Goal: Information Seeking & Learning: Learn about a topic

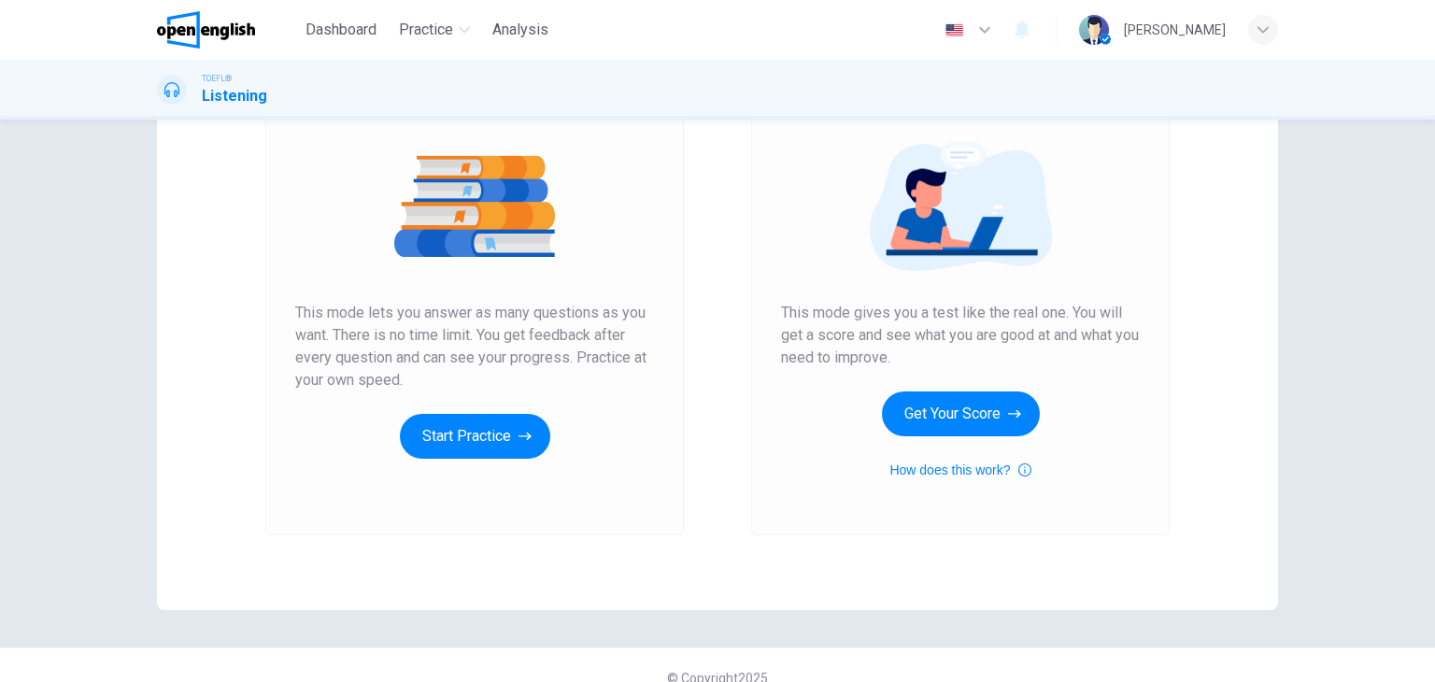
scroll to position [221, 0]
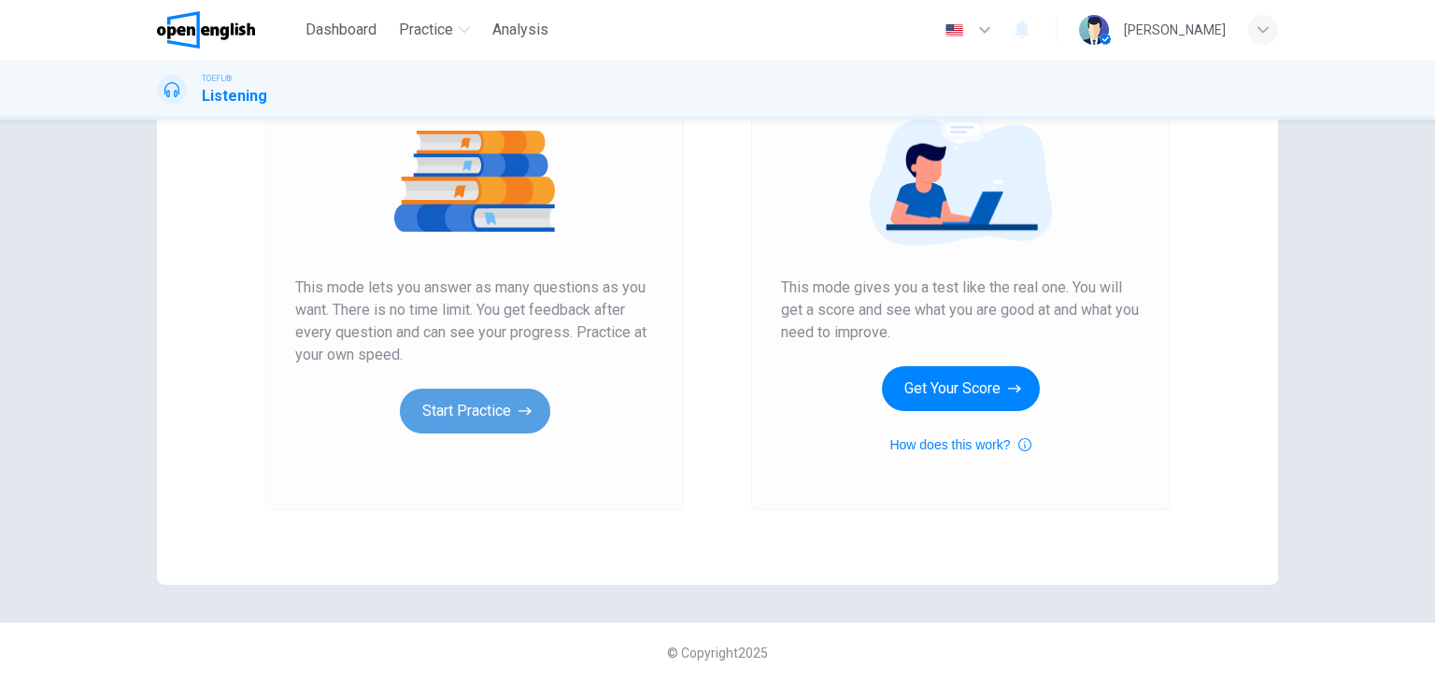
click at [433, 412] on button "Start Practice" at bounding box center [475, 411] width 150 height 45
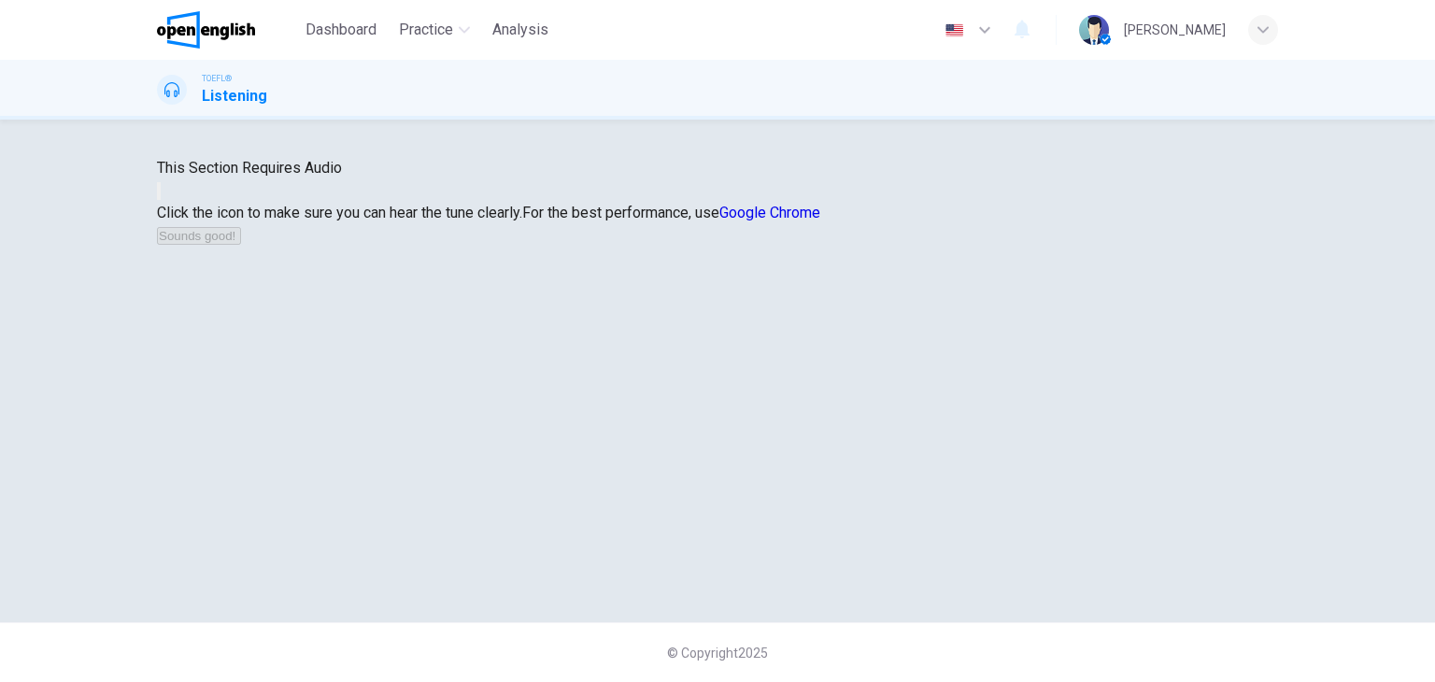
click at [161, 200] on button "button" at bounding box center [159, 191] width 4 height 18
click at [159, 195] on icon "button" at bounding box center [159, 195] width 0 height 0
click at [181, 215] on icon "button" at bounding box center [170, 206] width 22 height 17
click at [241, 245] on button "Sounds good!" at bounding box center [199, 236] width 84 height 18
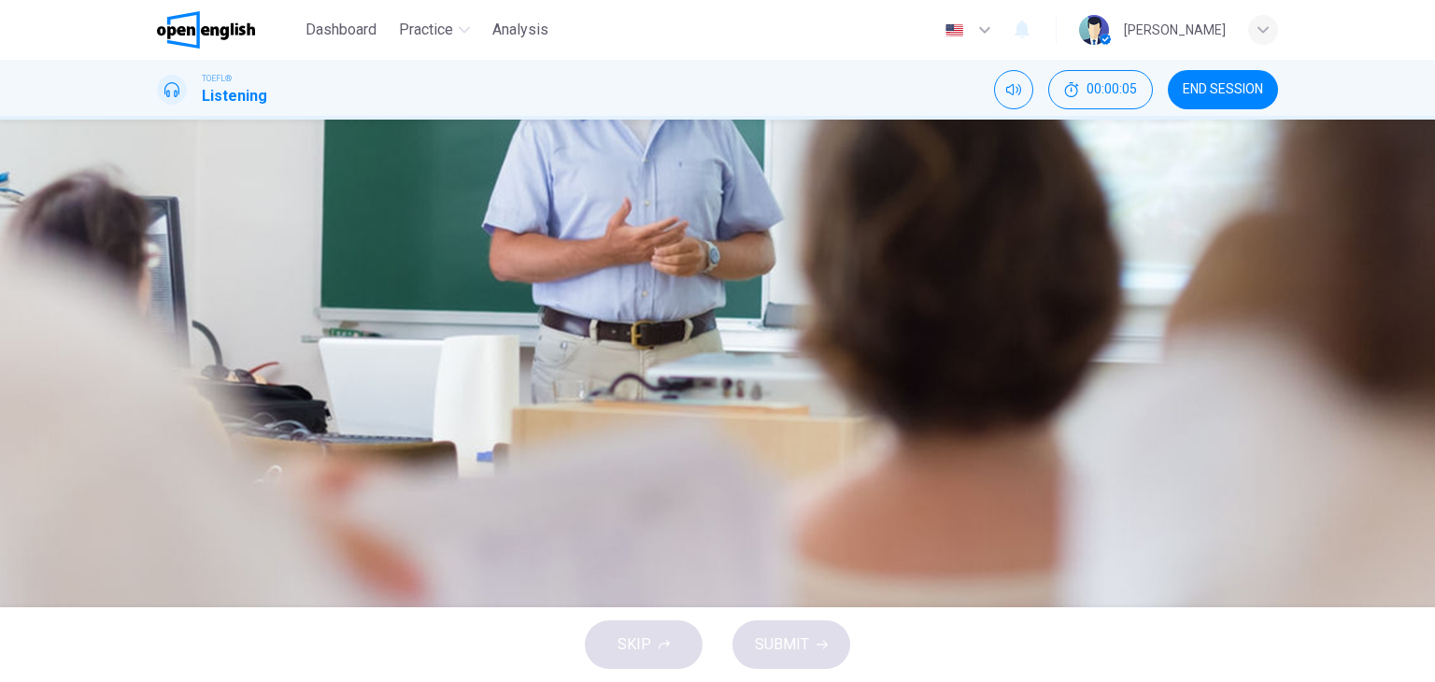
click at [168, 479] on icon "button" at bounding box center [171, 490] width 20 height 22
type input "*"
click at [195, 371] on div "C" at bounding box center [180, 371] width 30 height 30
click at [796, 643] on span "SUBMIT" at bounding box center [782, 645] width 54 height 26
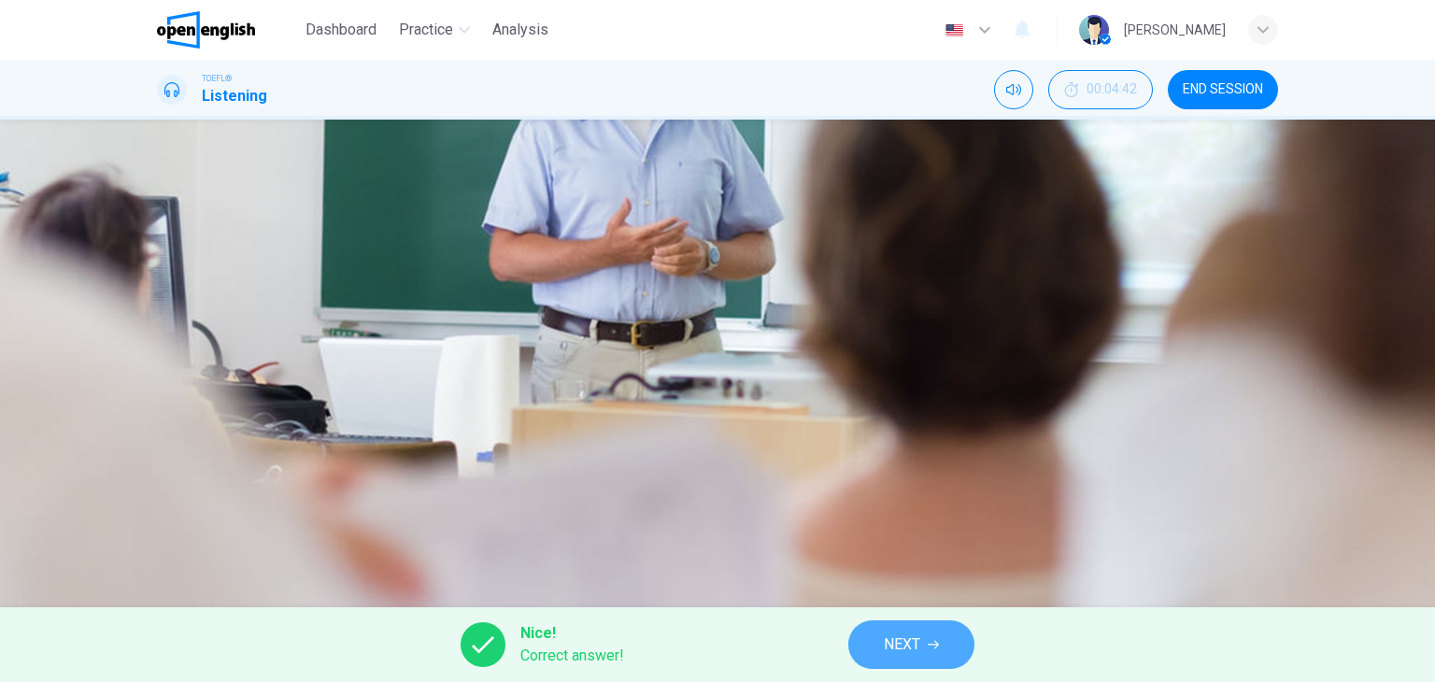
click at [920, 638] on span "NEXT" at bounding box center [902, 645] width 36 height 26
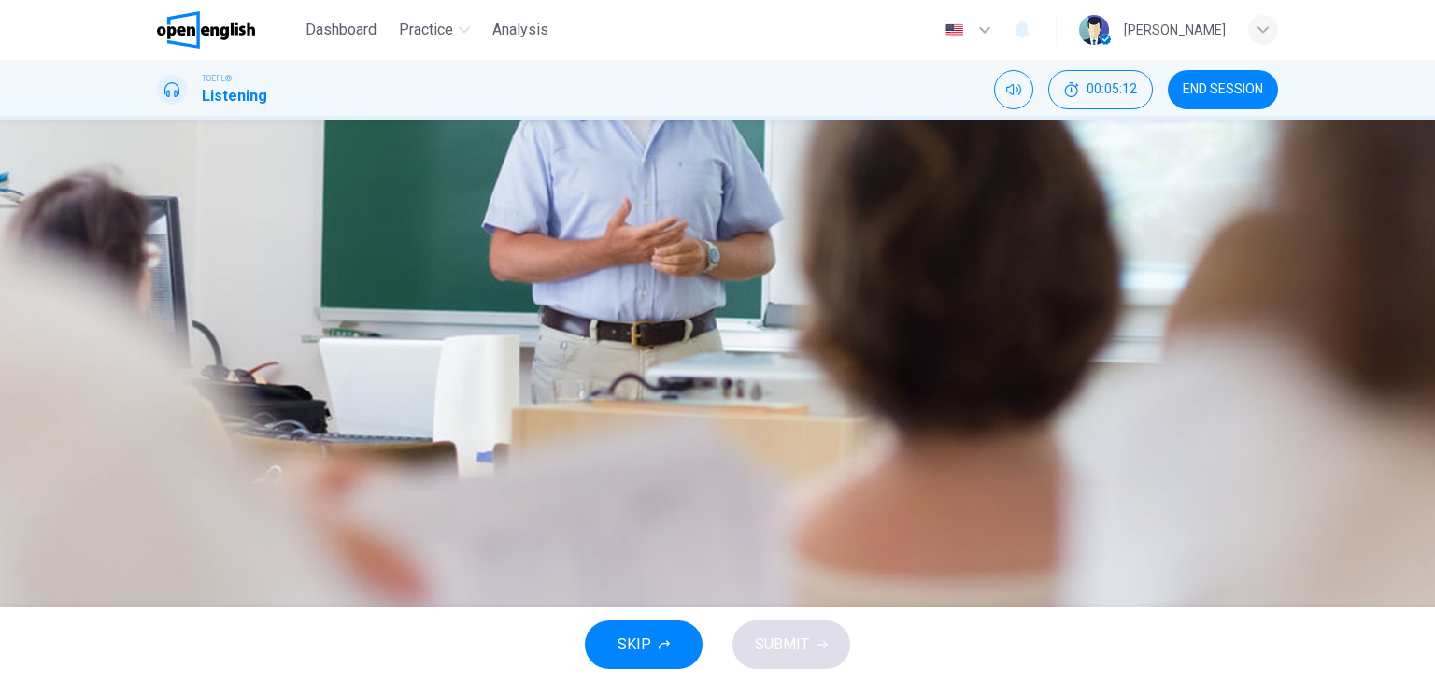
click at [195, 263] on div "A" at bounding box center [180, 278] width 30 height 30
click at [195, 367] on div "C" at bounding box center [180, 371] width 30 height 30
click at [804, 630] on button "SUBMIT" at bounding box center [791, 644] width 118 height 49
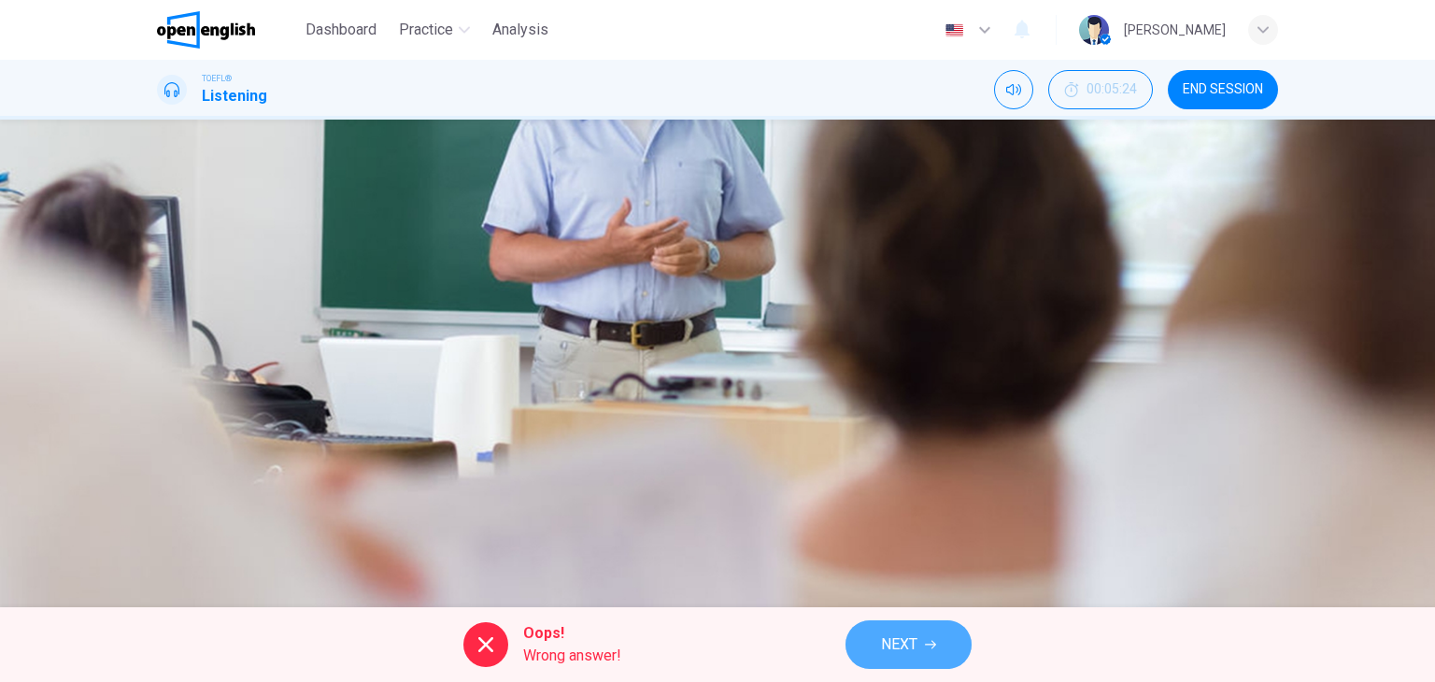
click at [971, 640] on button "NEXT" at bounding box center [908, 644] width 126 height 49
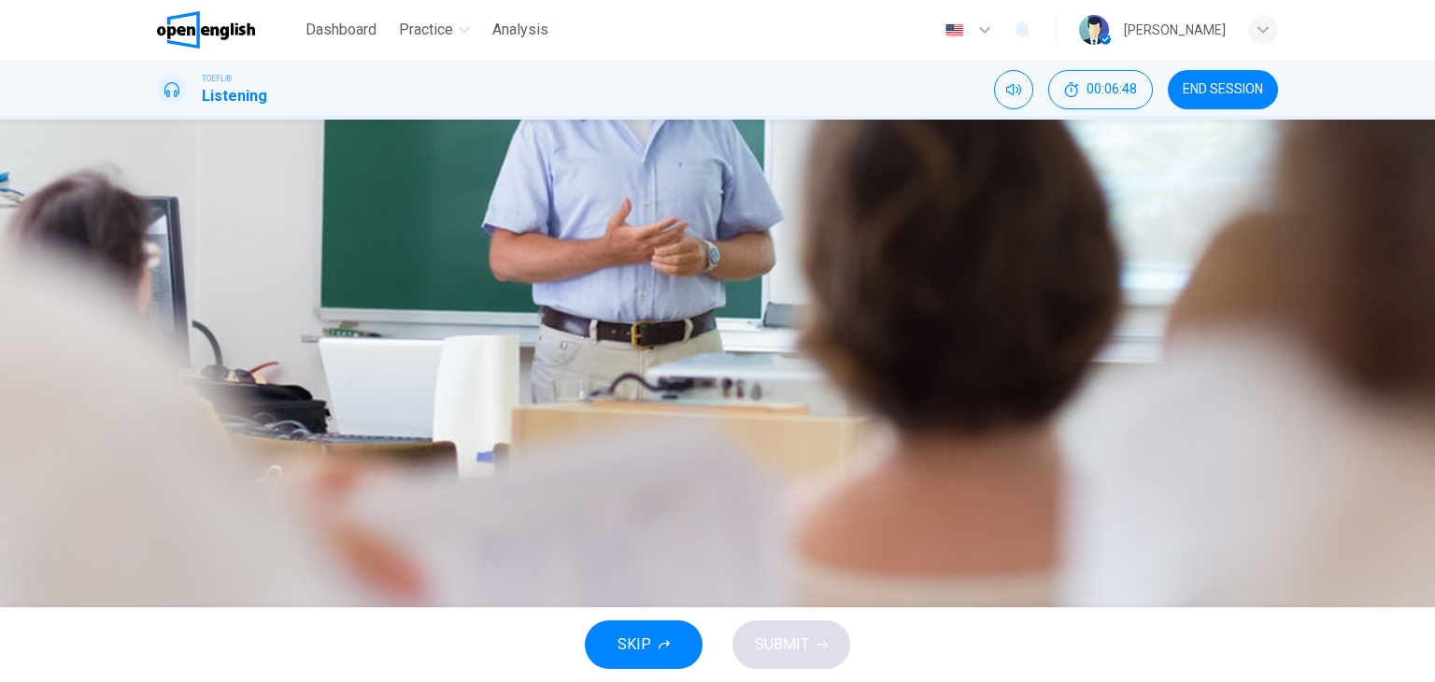
click at [195, 433] on div "D" at bounding box center [180, 418] width 30 height 30
click at [799, 625] on button "SUBMIT" at bounding box center [791, 644] width 118 height 49
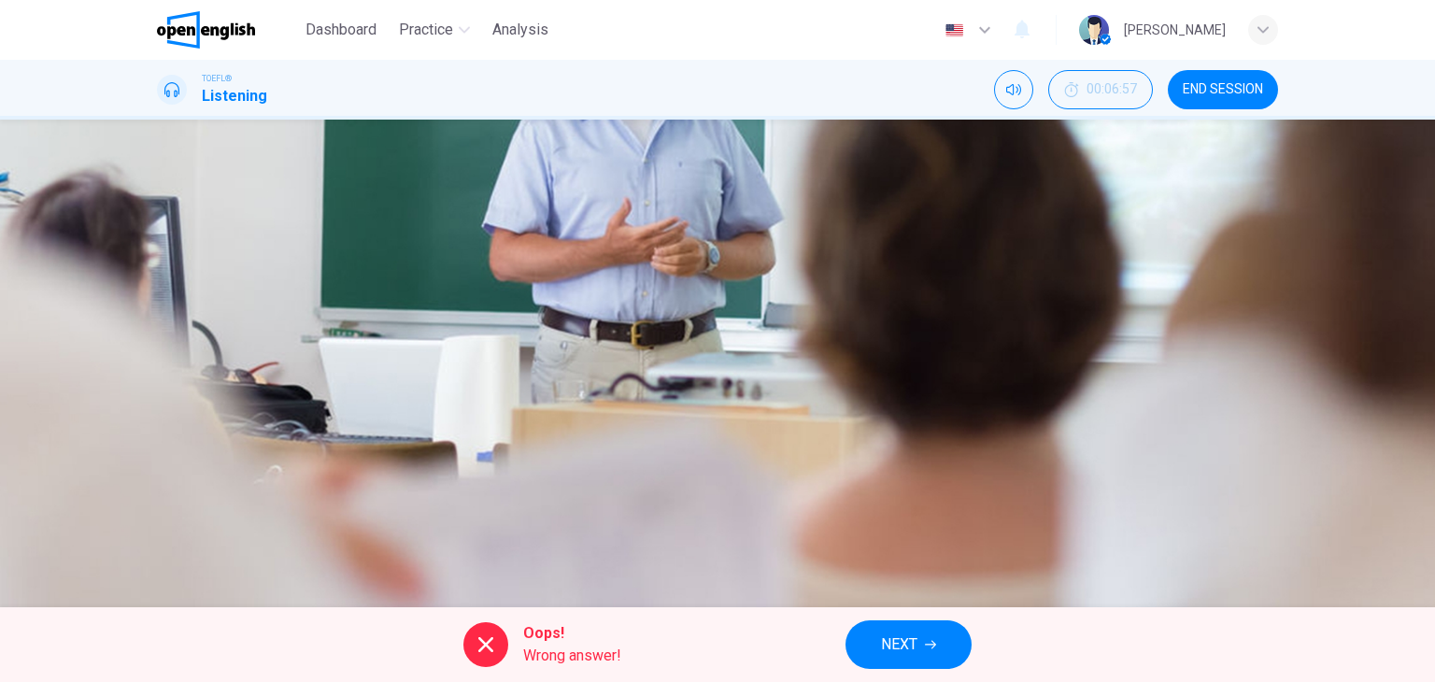
click at [793, 368] on div "A Organic molecules constitute the building blocks of life B Organic chemistry …" at bounding box center [717, 347] width 1121 height 187
drag, startPoint x: 858, startPoint y: 646, endPoint x: 865, endPoint y: 634, distance: 14.3
click at [863, 637] on button "NEXT" at bounding box center [908, 644] width 126 height 49
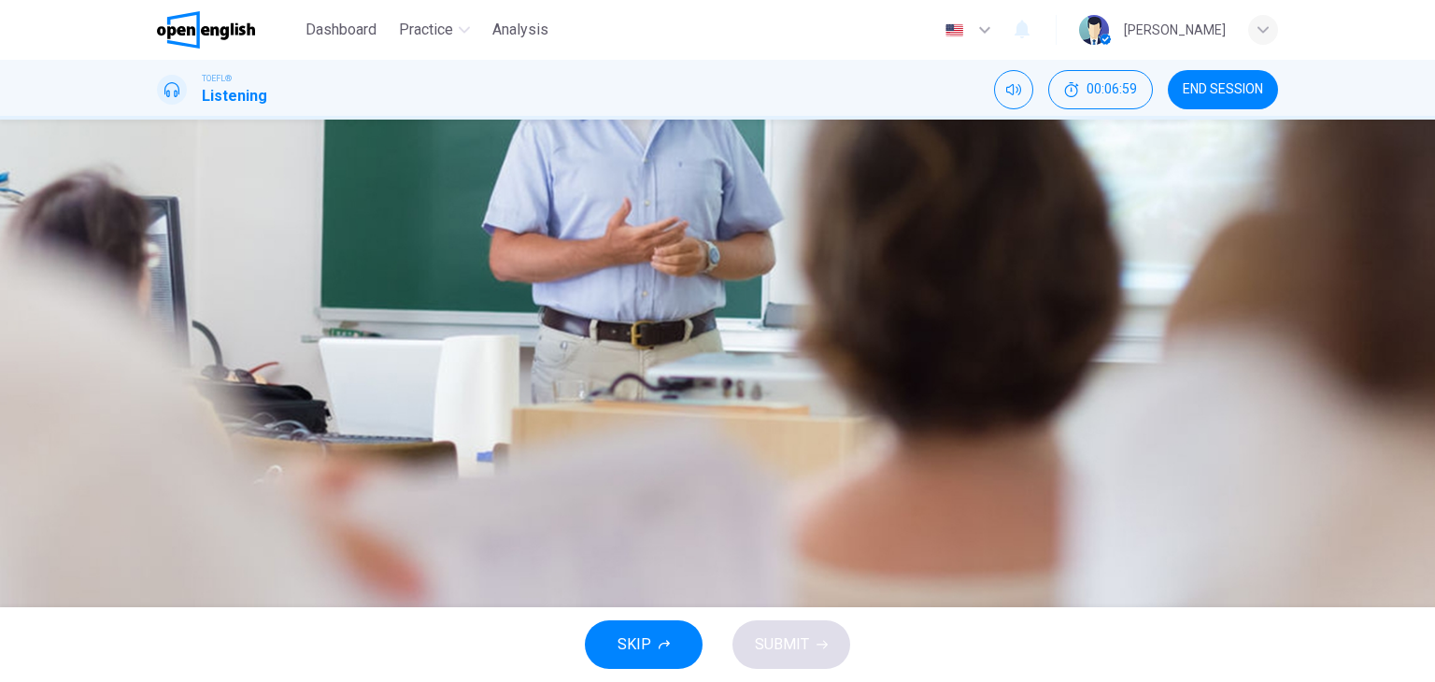
scroll to position [0, 0]
click at [195, 386] on div "C" at bounding box center [180, 371] width 30 height 30
click at [774, 641] on span "SUBMIT" at bounding box center [782, 645] width 54 height 26
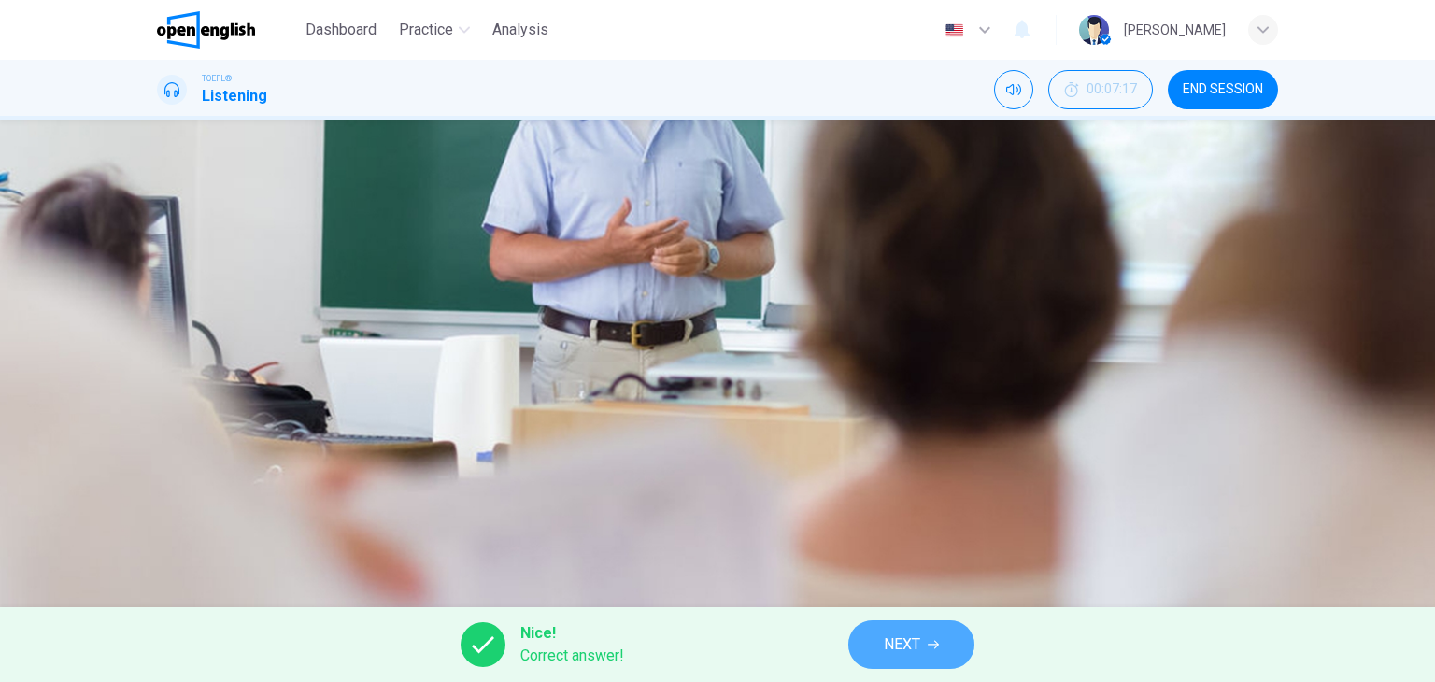
drag, startPoint x: 912, startPoint y: 647, endPoint x: 915, endPoint y: 629, distance: 18.9
click at [914, 633] on span "NEXT" at bounding box center [902, 645] width 36 height 26
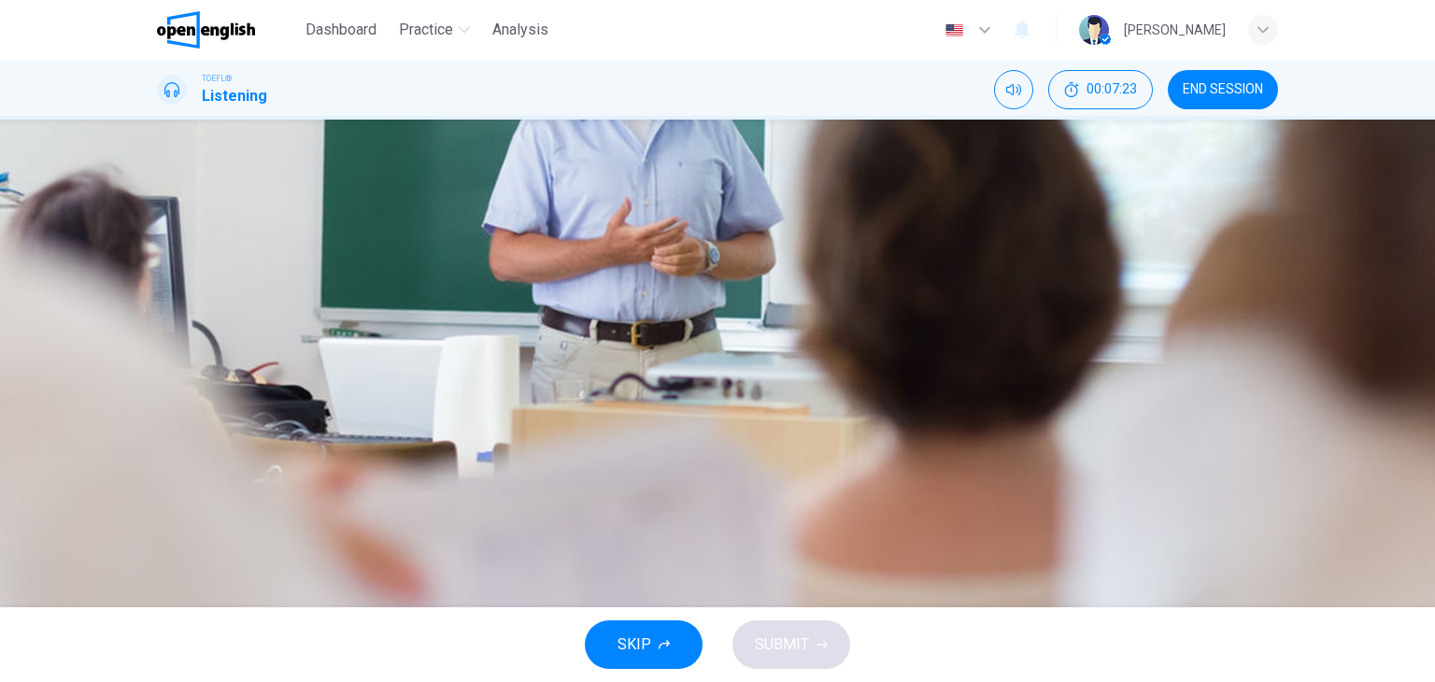
click at [159, 270] on icon "button" at bounding box center [159, 270] width 0 height 0
type input "*"
click at [195, 388] on div "A" at bounding box center [180, 373] width 30 height 30
click at [774, 644] on span "SUBMIT" at bounding box center [782, 645] width 54 height 26
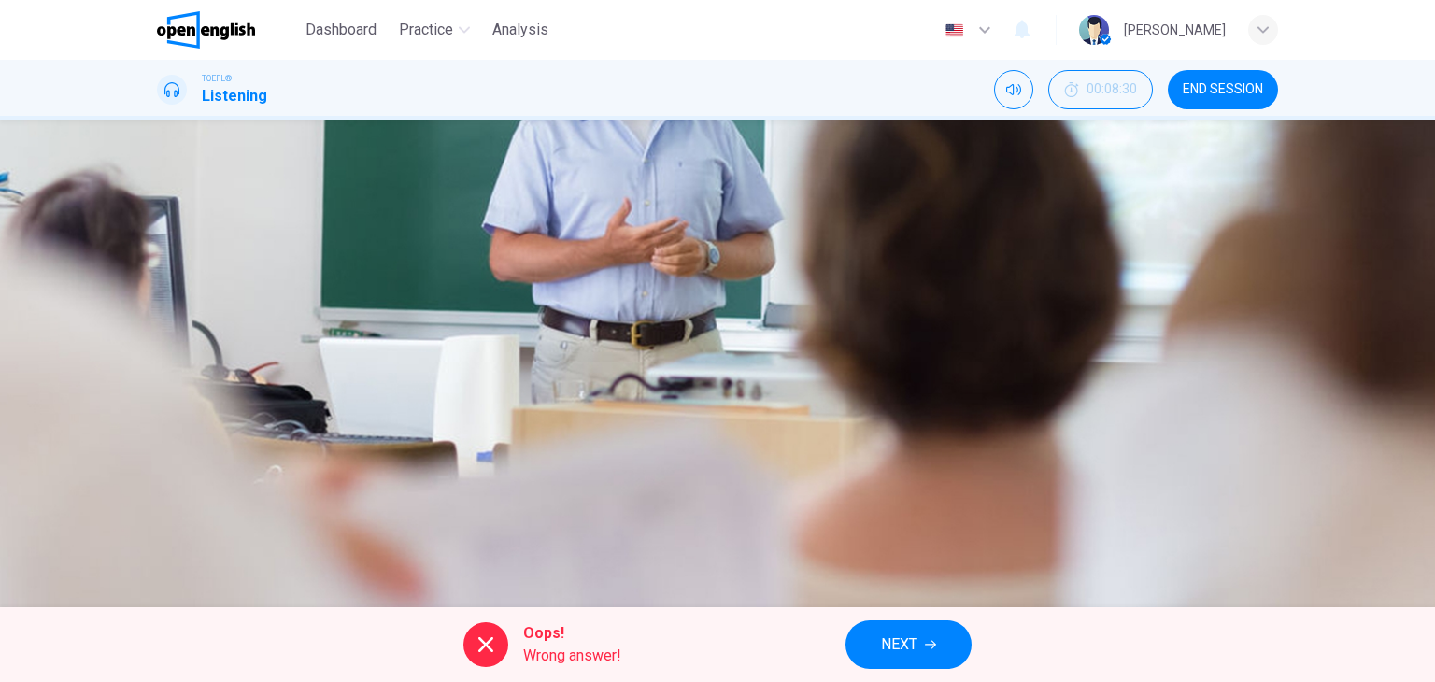
click at [921, 638] on button "NEXT" at bounding box center [908, 644] width 126 height 49
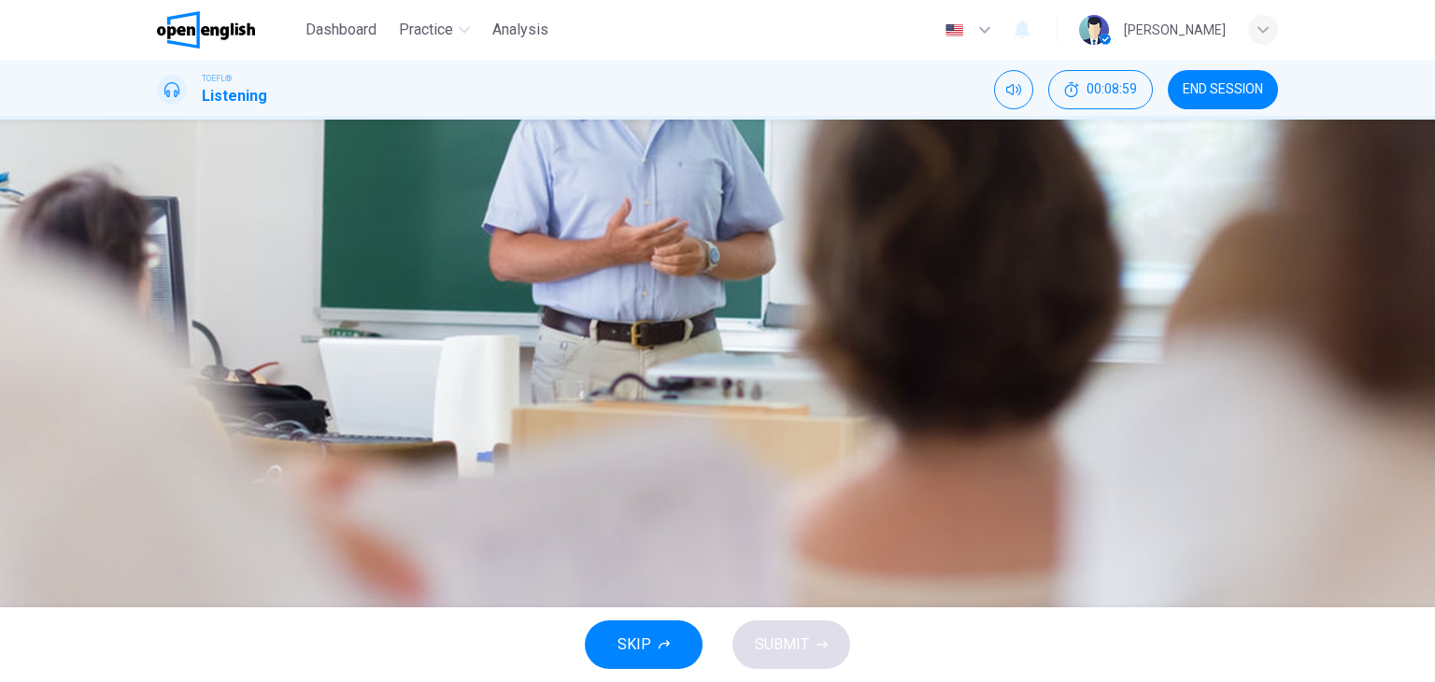
click at [650, 441] on div "A Gasoline B Medicine C Fats and sugars D Pesticides" at bounding box center [717, 347] width 1121 height 187
click at [195, 386] on div "C" at bounding box center [180, 371] width 30 height 30
click at [701, 441] on button "D Pesticides" at bounding box center [717, 417] width 1121 height 47
drag, startPoint x: 176, startPoint y: 325, endPoint x: 304, endPoint y: 361, distance: 132.8
click at [179, 479] on icon "button" at bounding box center [171, 490] width 20 height 22
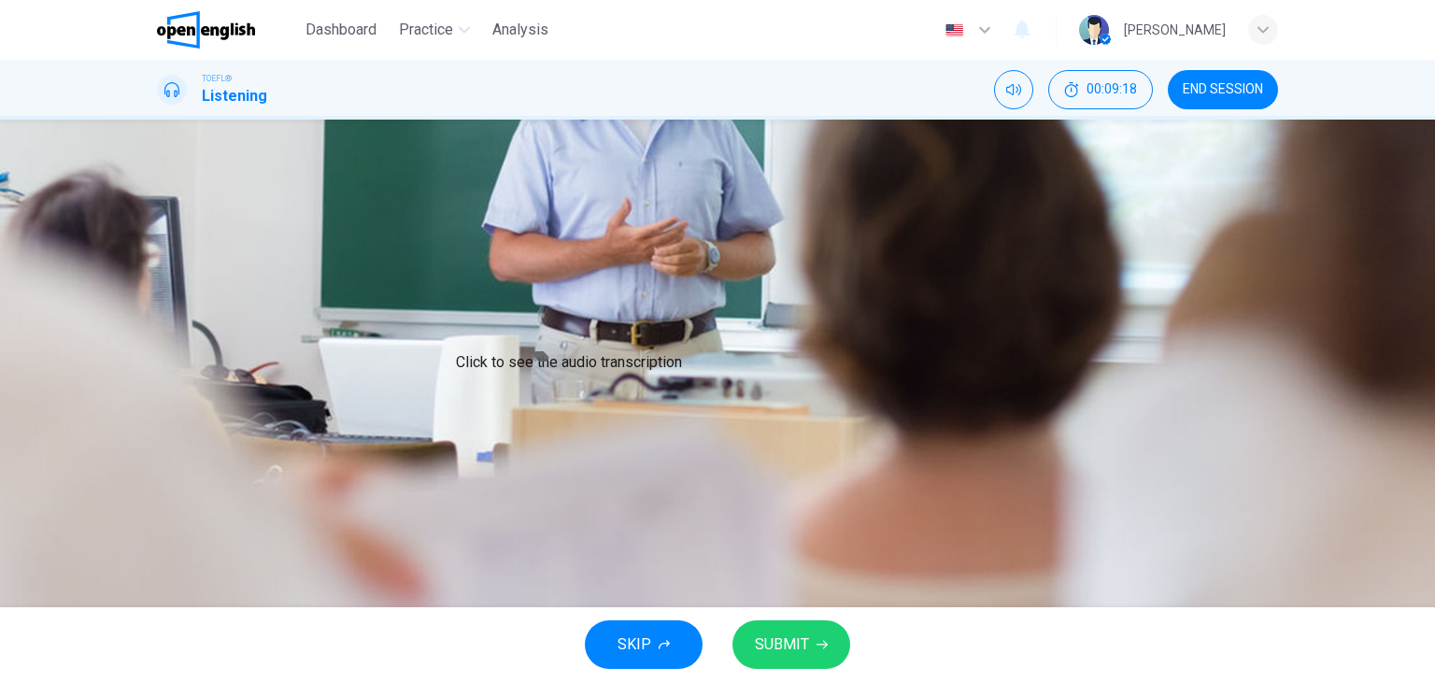
click at [179, 528] on icon "Click to see the audio transcription" at bounding box center [169, 539] width 21 height 22
type input "*"
click at [788, 636] on span "SUBMIT" at bounding box center [782, 645] width 54 height 26
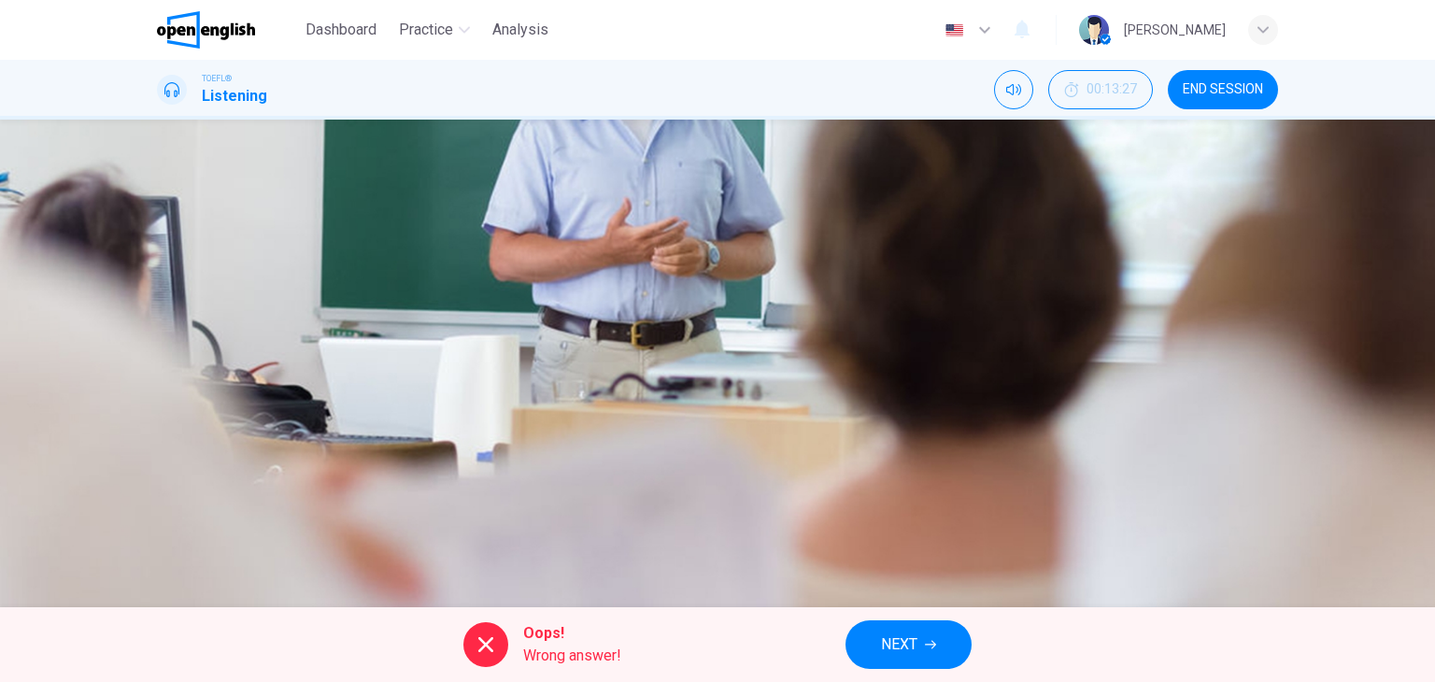
scroll to position [0, 0]
click at [485, 638] on icon at bounding box center [486, 644] width 22 height 22
drag, startPoint x: 803, startPoint y: 388, endPoint x: 798, endPoint y: 431, distance: 43.3
click at [803, 388] on div "A Gasoline B Medicine C Fats and sugars D Pesticides" at bounding box center [717, 347] width 1121 height 187
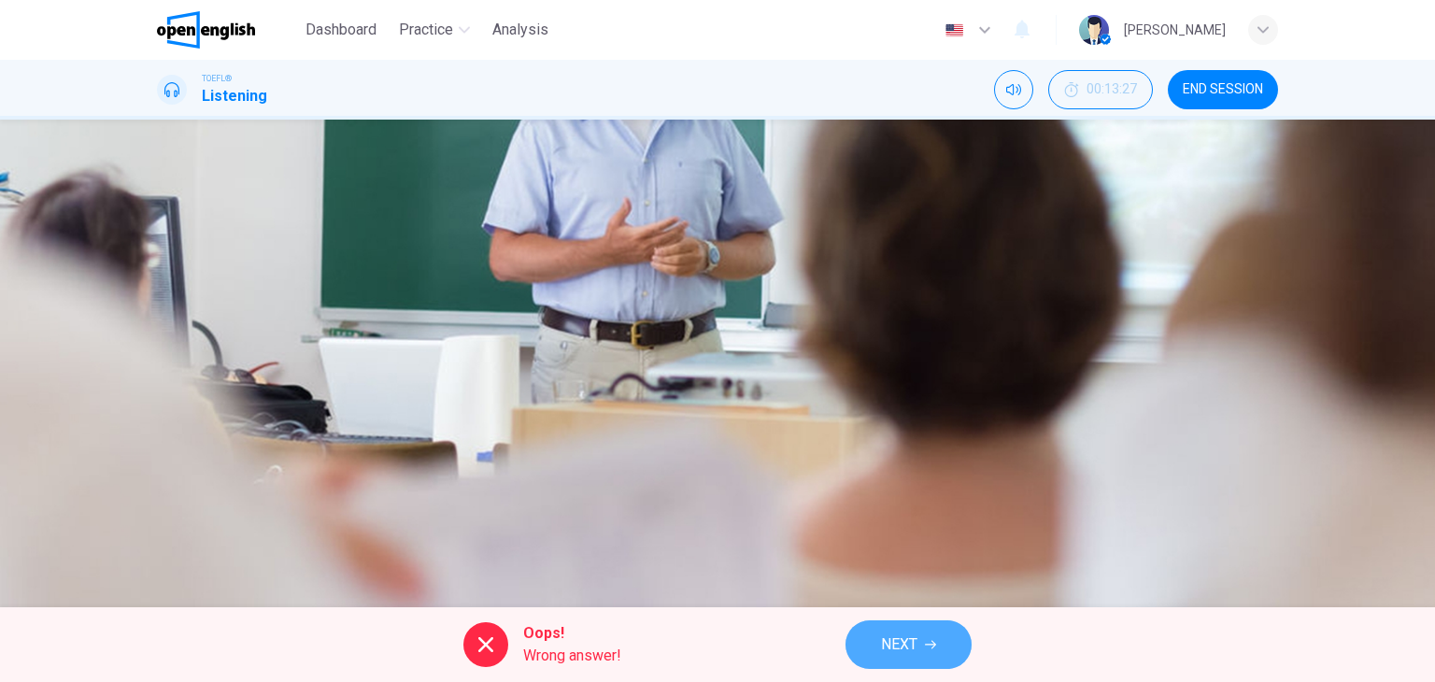
click at [941, 654] on button "NEXT" at bounding box center [908, 644] width 126 height 49
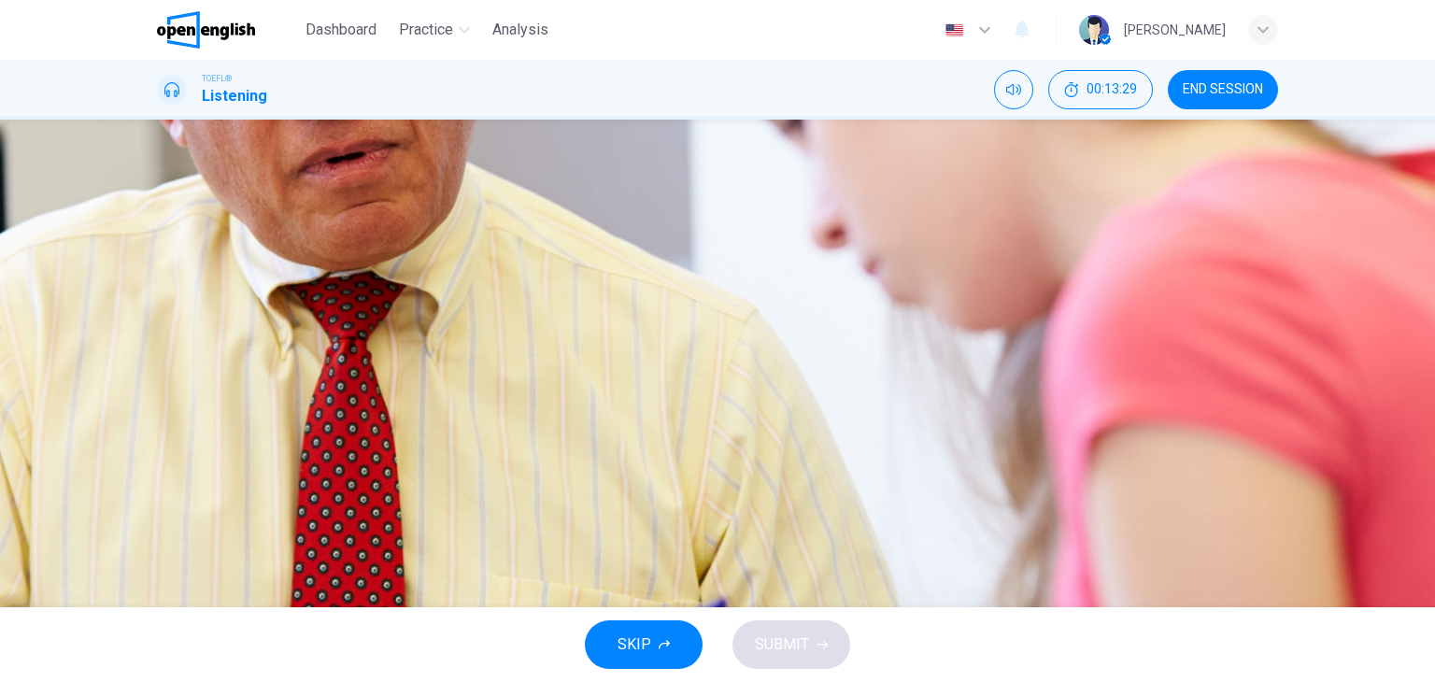
click at [168, 479] on icon "button" at bounding box center [171, 490] width 20 height 22
type input "*"
drag, startPoint x: 657, startPoint y: 539, endPoint x: 688, endPoint y: 547, distance: 31.7
click at [195, 433] on div "D" at bounding box center [180, 418] width 30 height 30
click at [780, 641] on span "SUBMIT" at bounding box center [782, 645] width 54 height 26
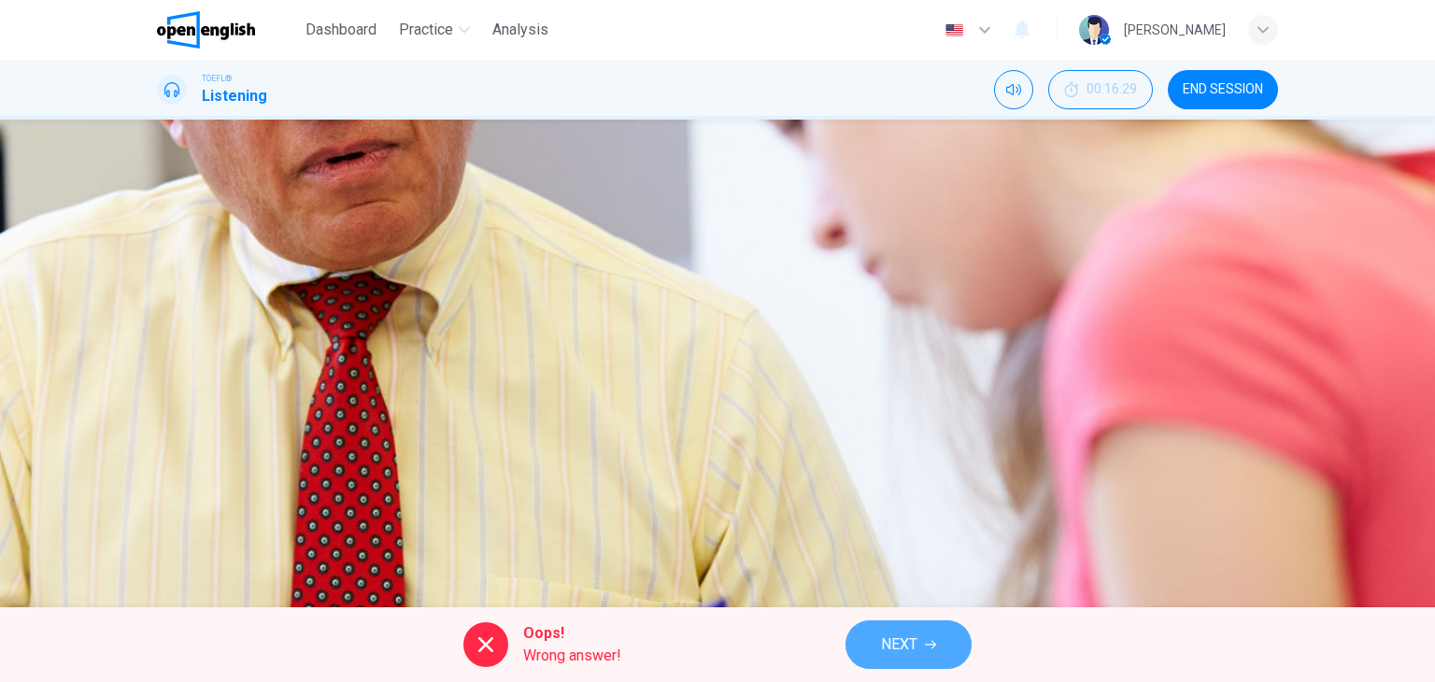
click at [932, 632] on button "NEXT" at bounding box center [908, 644] width 126 height 49
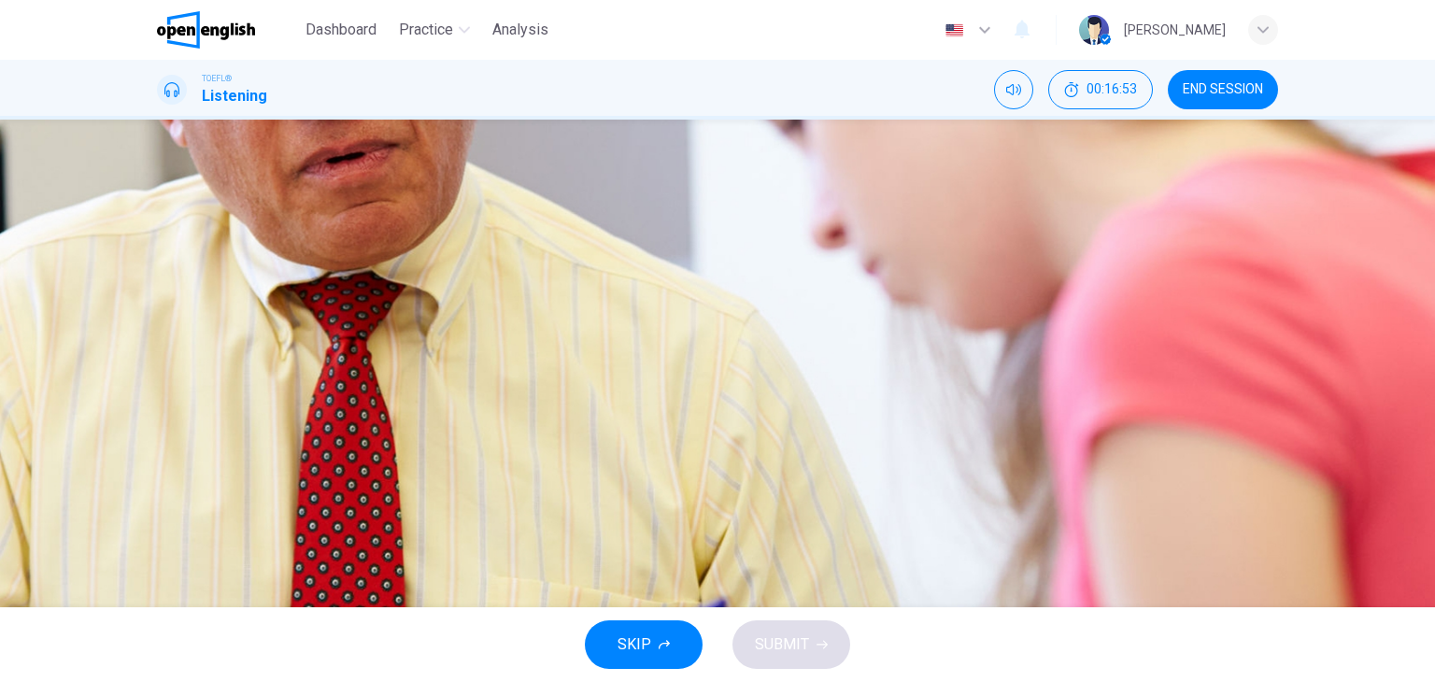
click at [195, 433] on div "D" at bounding box center [180, 418] width 30 height 30
click at [438, 429] on span "She has already taken many of them" at bounding box center [320, 417] width 235 height 22
click at [754, 394] on button "C If she takes them, they will bring up her GPA" at bounding box center [717, 371] width 1121 height 47
click at [767, 657] on span "SUBMIT" at bounding box center [782, 645] width 54 height 26
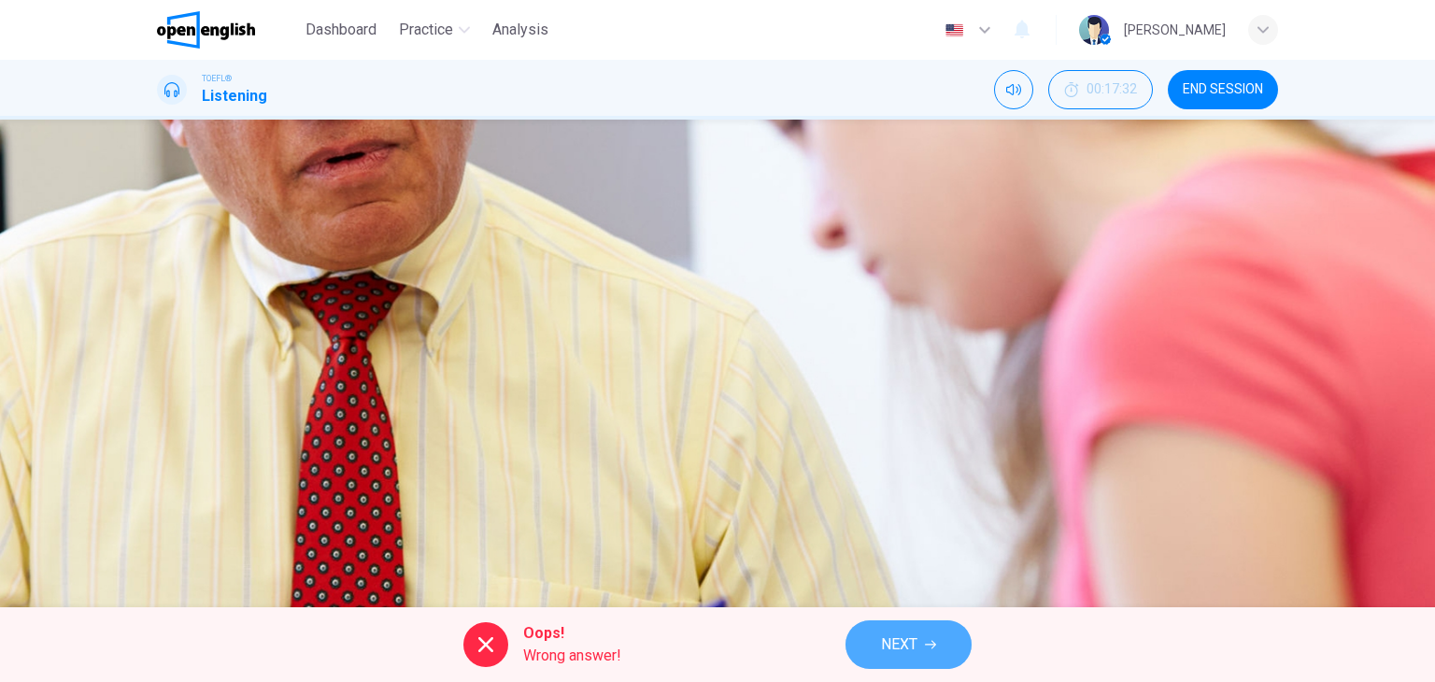
click at [935, 635] on button "NEXT" at bounding box center [908, 644] width 126 height 49
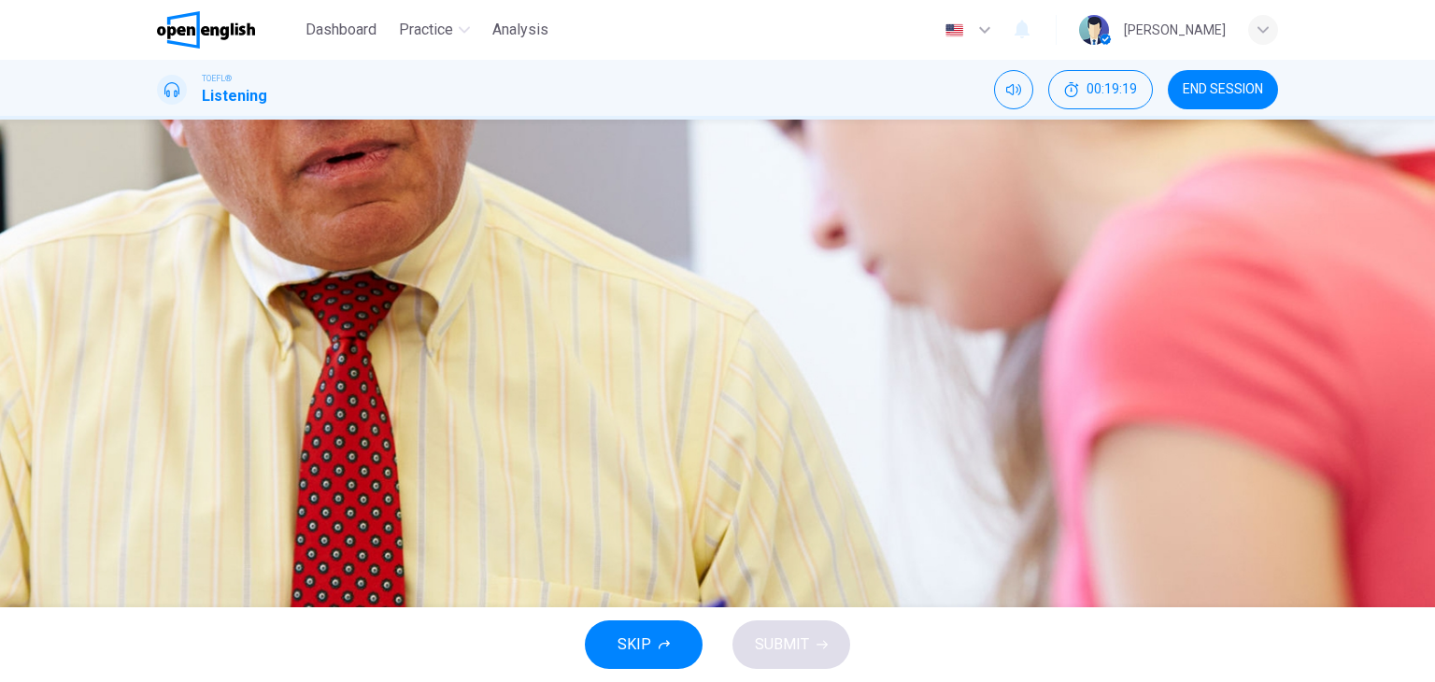
click at [195, 339] on div "B" at bounding box center [180, 324] width 30 height 30
click at [783, 637] on span "SUBMIT" at bounding box center [782, 645] width 54 height 26
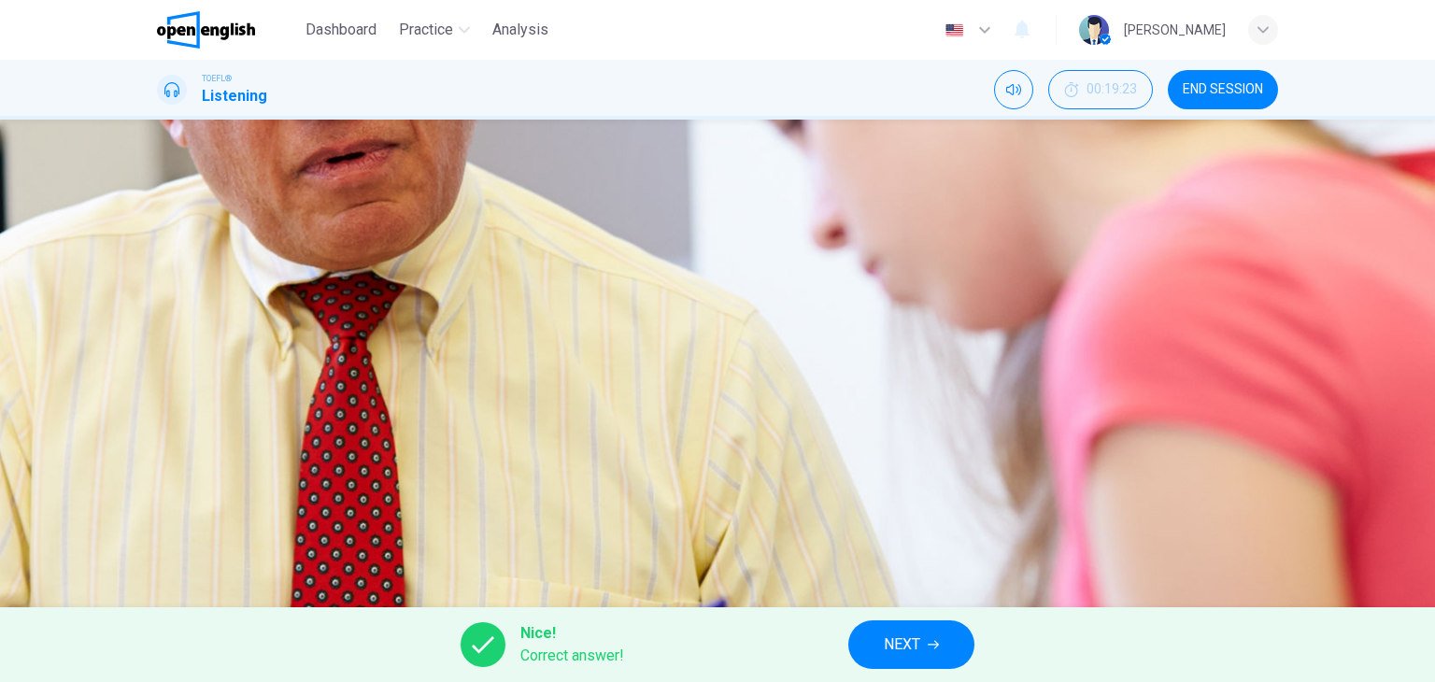
click at [899, 635] on span "NEXT" at bounding box center [902, 645] width 36 height 26
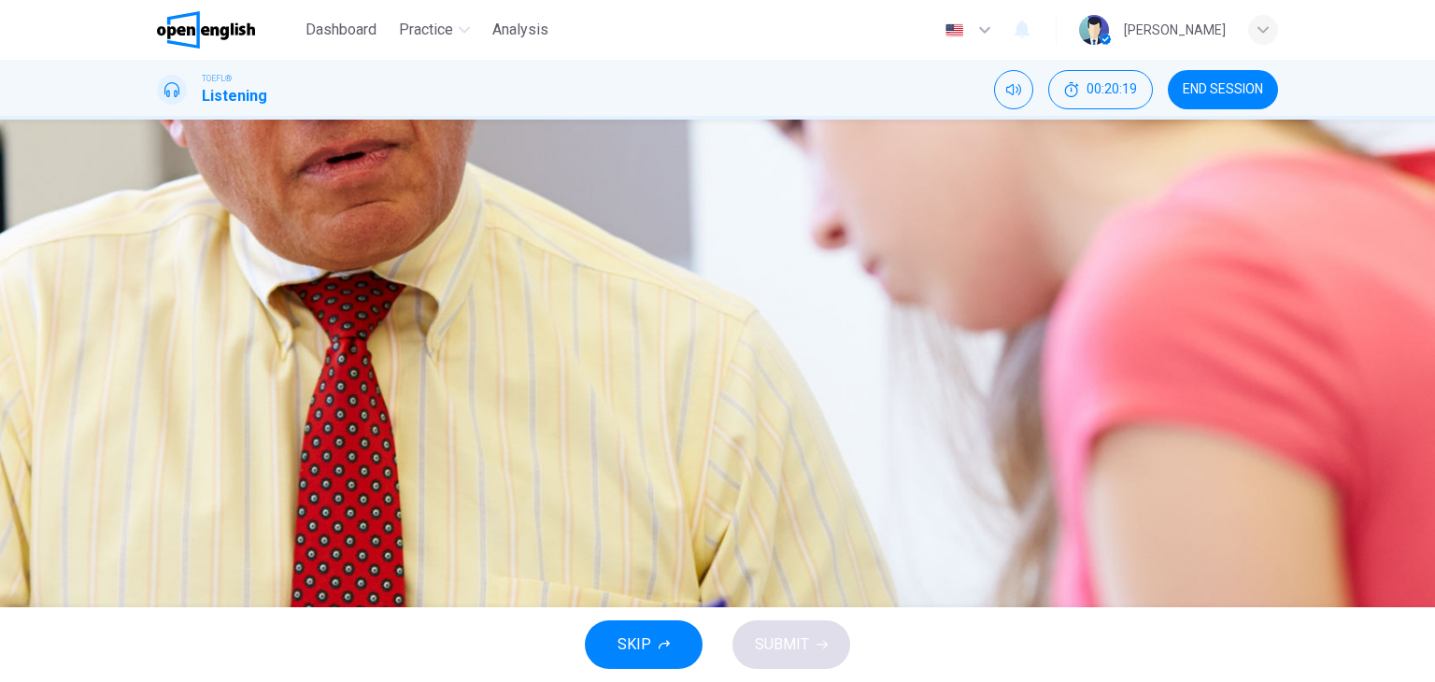
drag, startPoint x: 667, startPoint y: 332, endPoint x: 740, endPoint y: 502, distance: 185.0
click at [195, 292] on div "A" at bounding box center [180, 278] width 30 height 30
click at [676, 348] on button "B The entrance exam score" at bounding box center [717, 324] width 1121 height 47
click at [791, 639] on span "SUBMIT" at bounding box center [782, 645] width 54 height 26
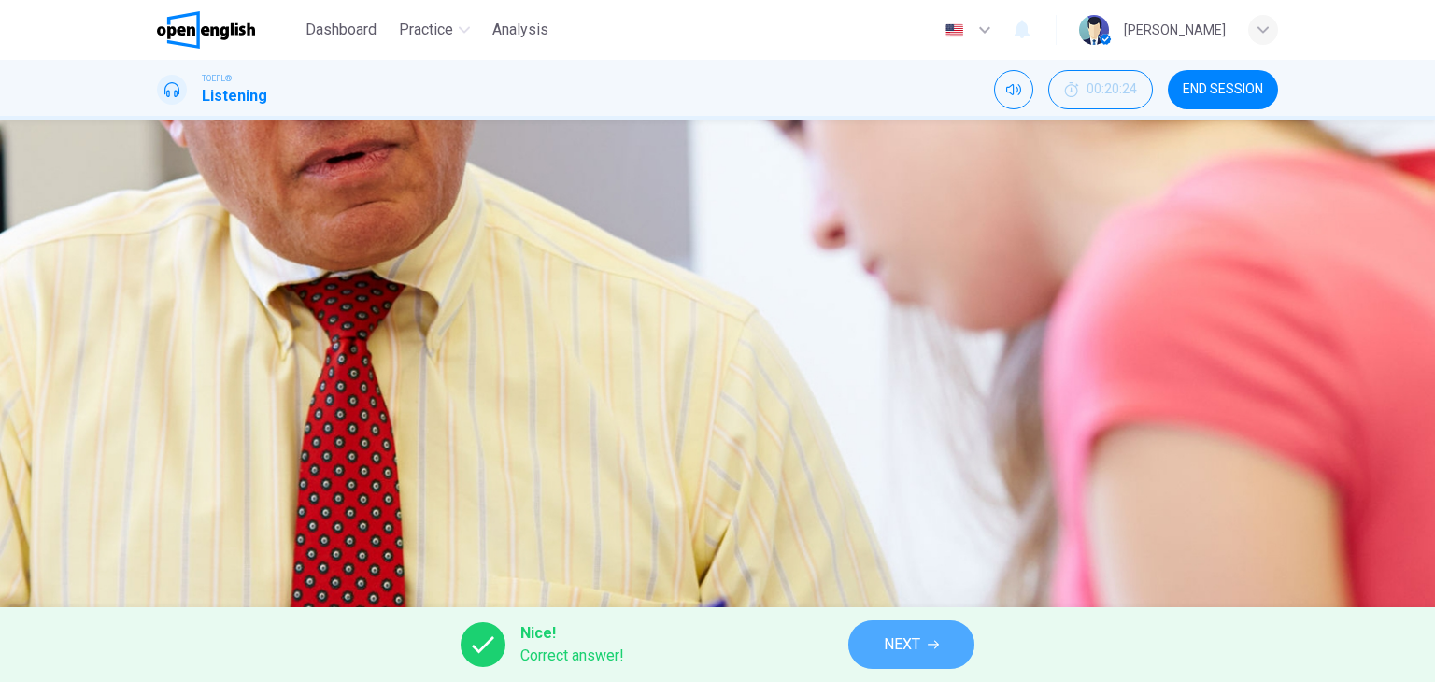
click at [953, 629] on button "NEXT" at bounding box center [911, 644] width 126 height 49
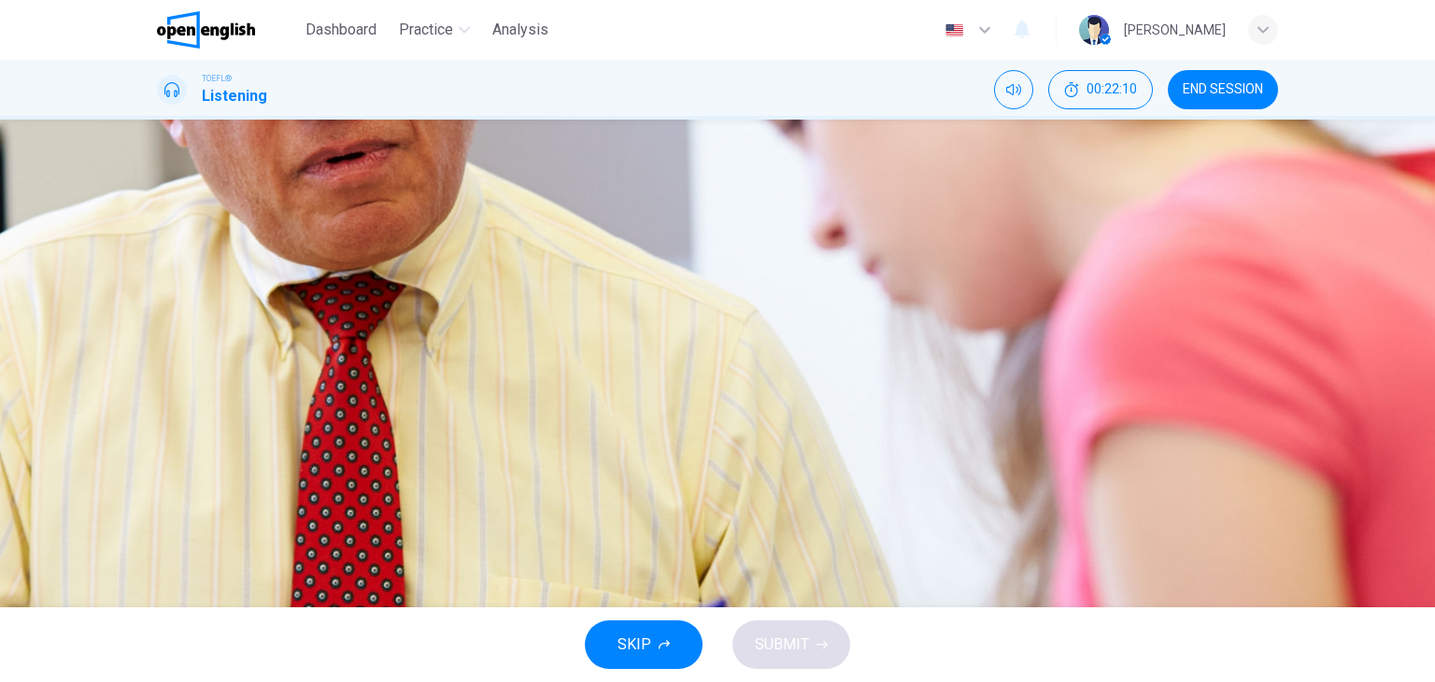
click at [680, 348] on button "B It told her how many courses she needs if she switches majors" at bounding box center [717, 324] width 1121 height 47
click at [817, 643] on icon "button" at bounding box center [822, 644] width 11 height 11
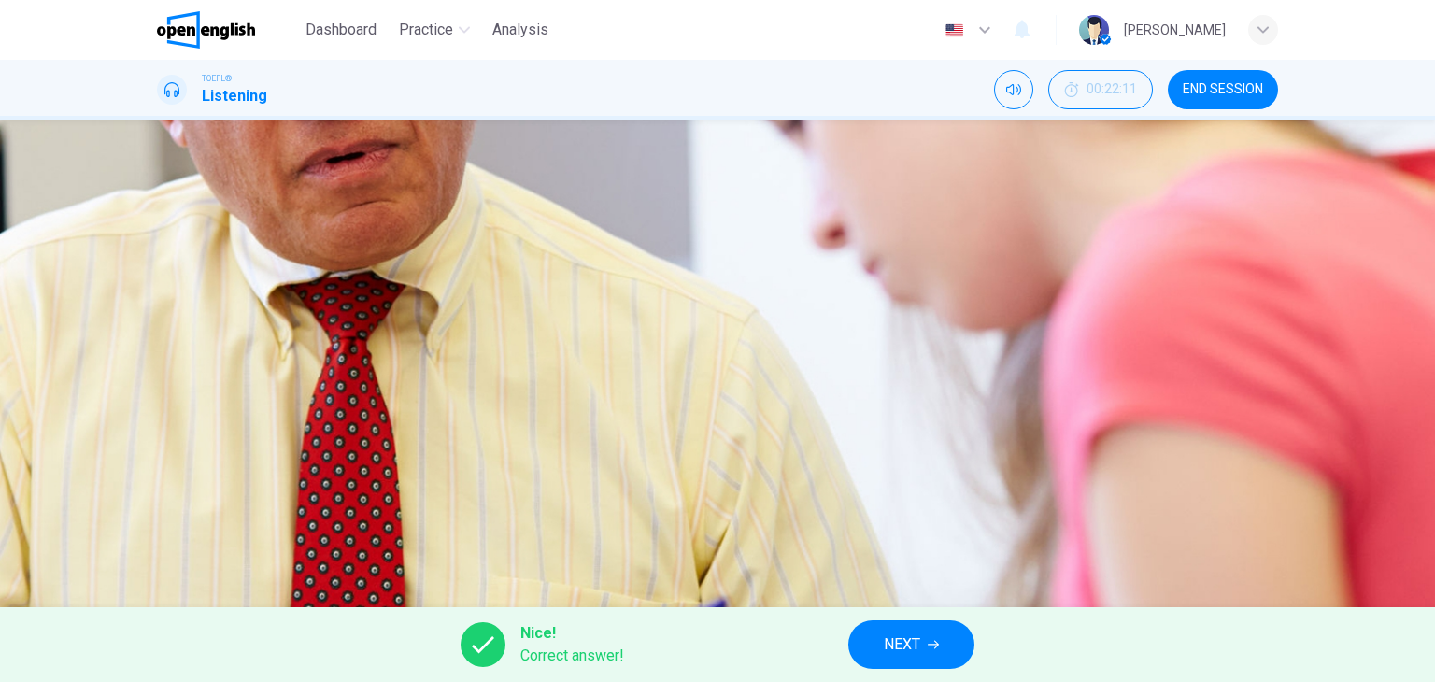
click at [923, 625] on button "NEXT" at bounding box center [911, 644] width 126 height 49
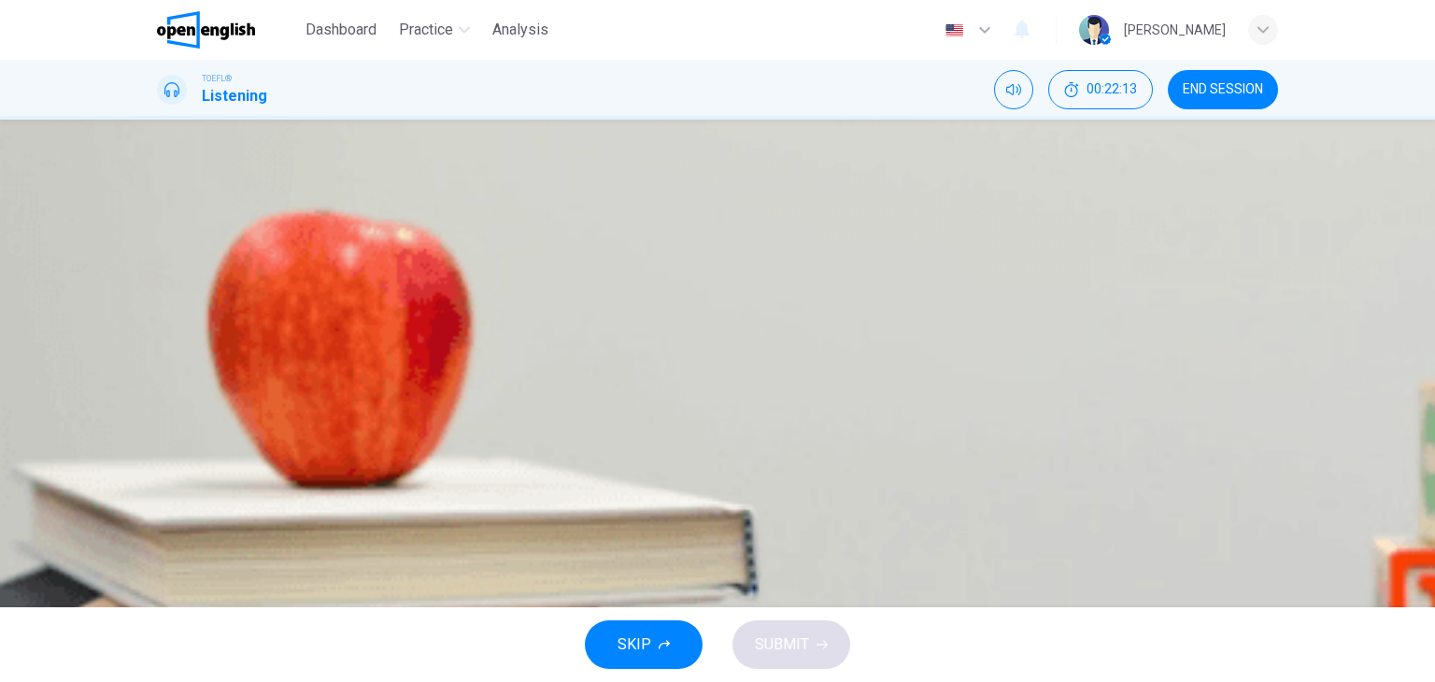
scroll to position [93, 0]
drag, startPoint x: 159, startPoint y: 229, endPoint x: 184, endPoint y: 233, distance: 25.5
click at [163, 463] on div "03m 01s" at bounding box center [717, 510] width 1121 height 95
drag, startPoint x: 155, startPoint y: 232, endPoint x: 168, endPoint y: 232, distance: 13.1
click at [157, 463] on div "03m 01s" at bounding box center [717, 510] width 1121 height 95
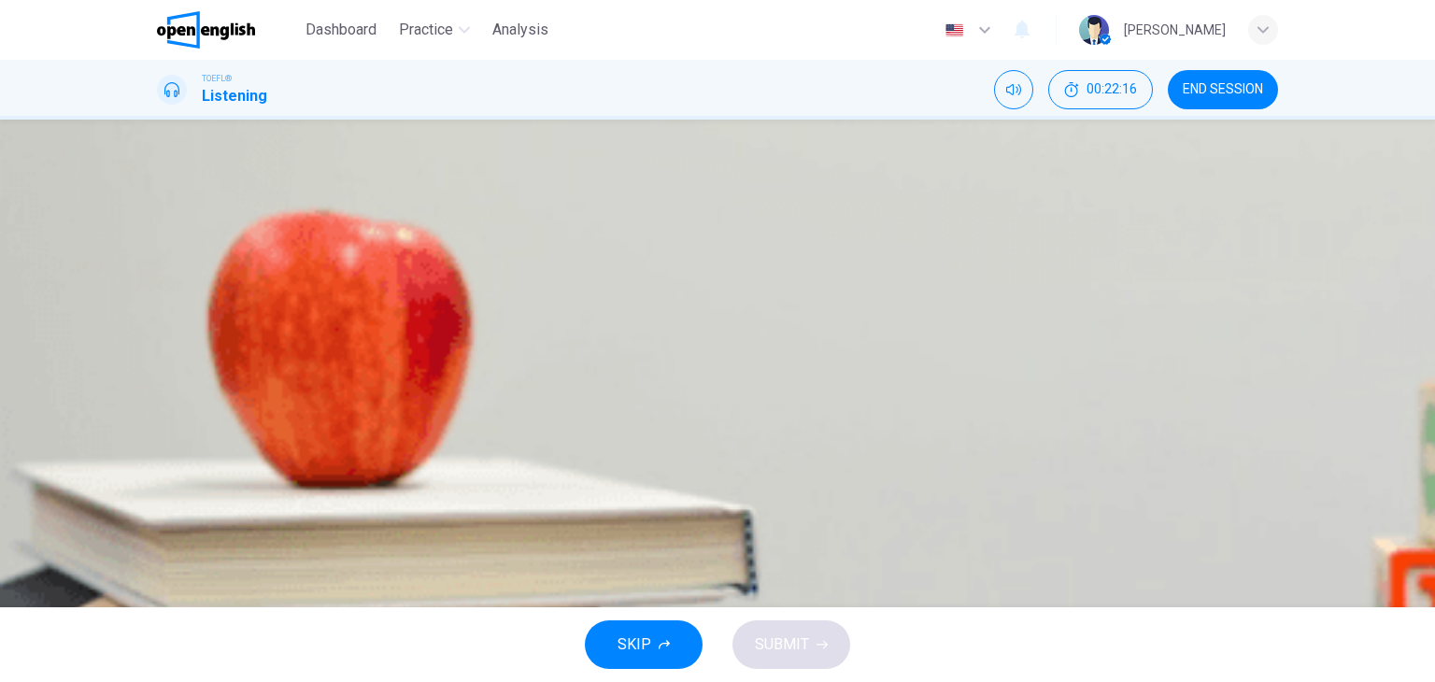
click at [159, 479] on icon "button" at bounding box center [159, 479] width 0 height 0
type input "*"
click at [195, 292] on div "A" at bounding box center [180, 278] width 30 height 30
click at [795, 632] on span "SUBMIT" at bounding box center [782, 645] width 54 height 26
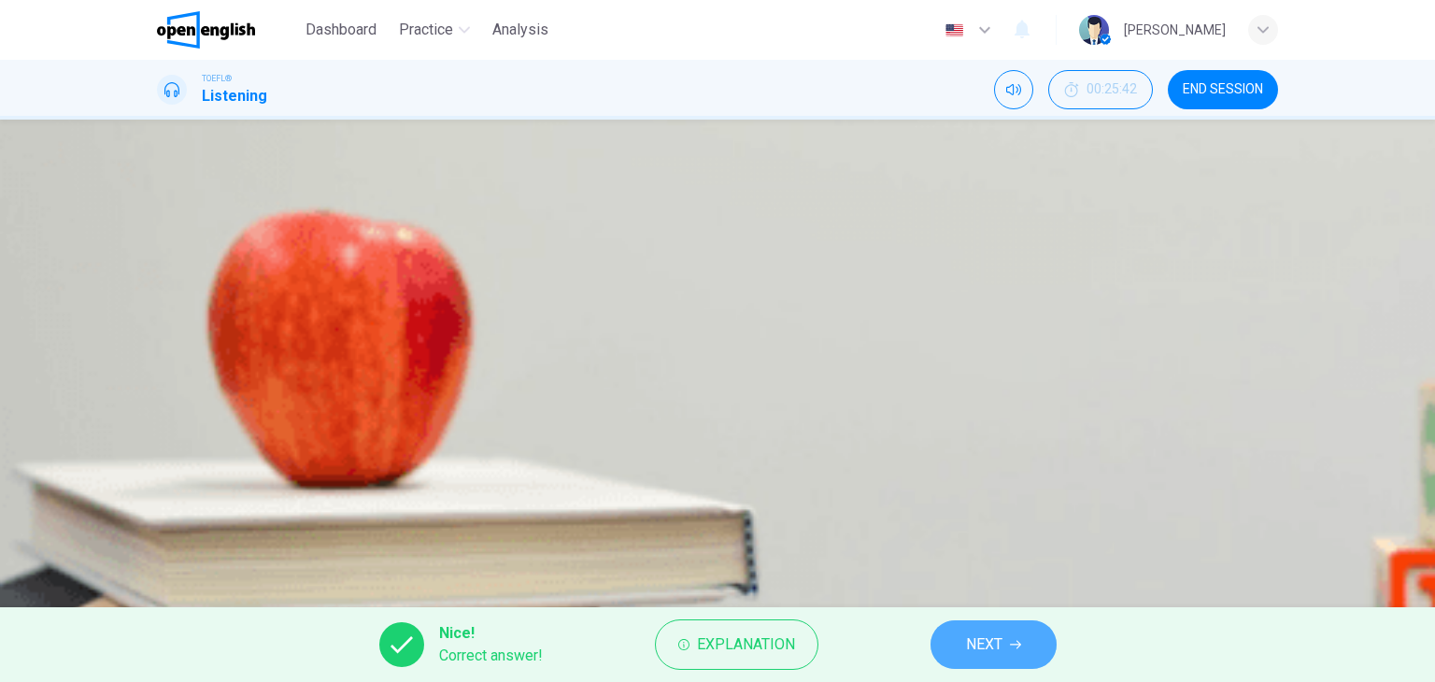
click at [1034, 644] on button "NEXT" at bounding box center [993, 644] width 126 height 49
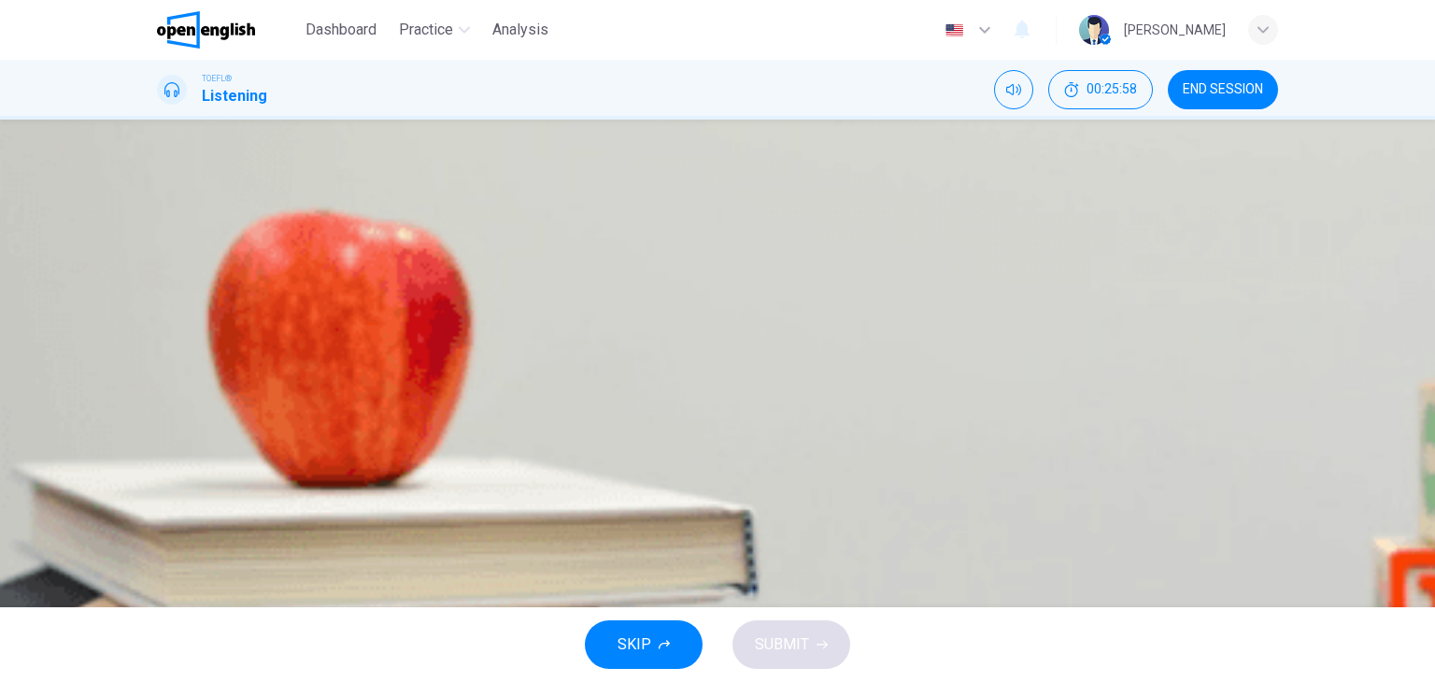
click at [195, 292] on div "A" at bounding box center [180, 278] width 30 height 30
click at [680, 441] on button "D The bicycle club's office is being renovated" at bounding box center [717, 417] width 1121 height 47
click at [773, 659] on button "SUBMIT" at bounding box center [791, 644] width 118 height 49
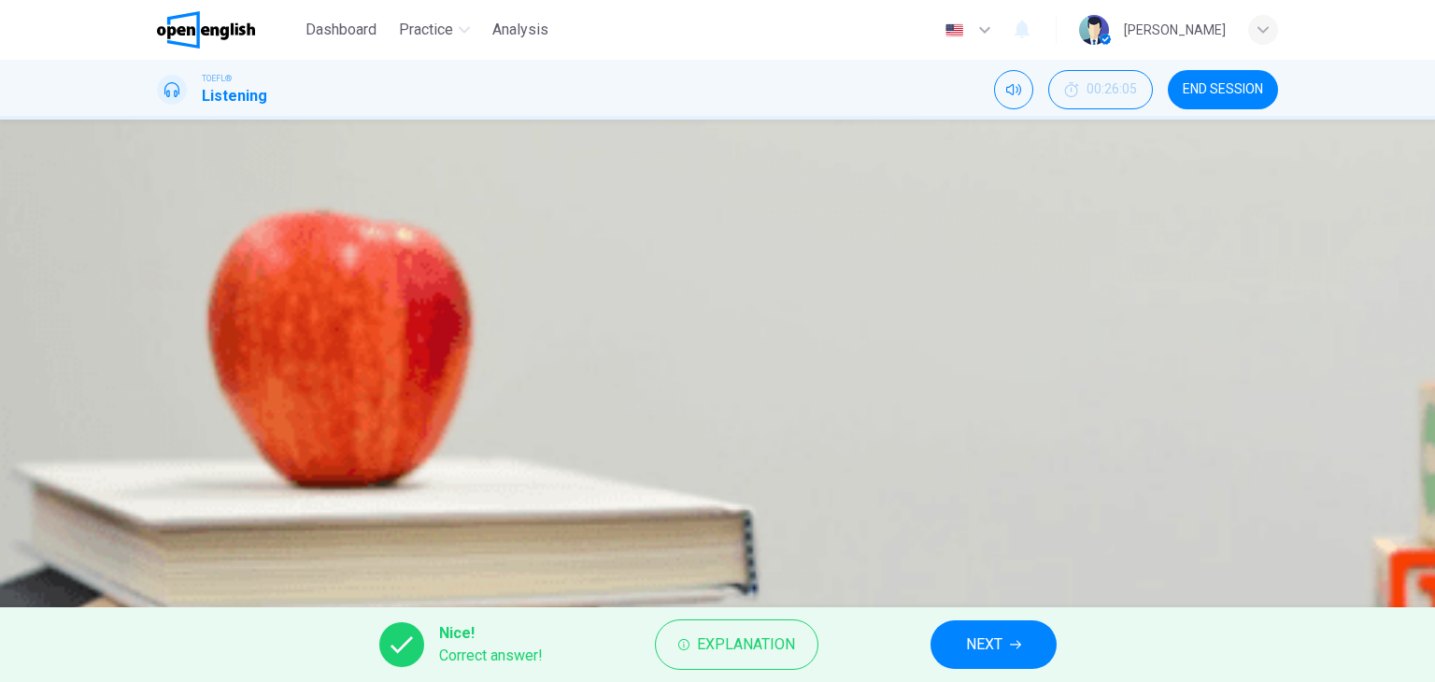
click at [985, 644] on span "NEXT" at bounding box center [984, 645] width 36 height 26
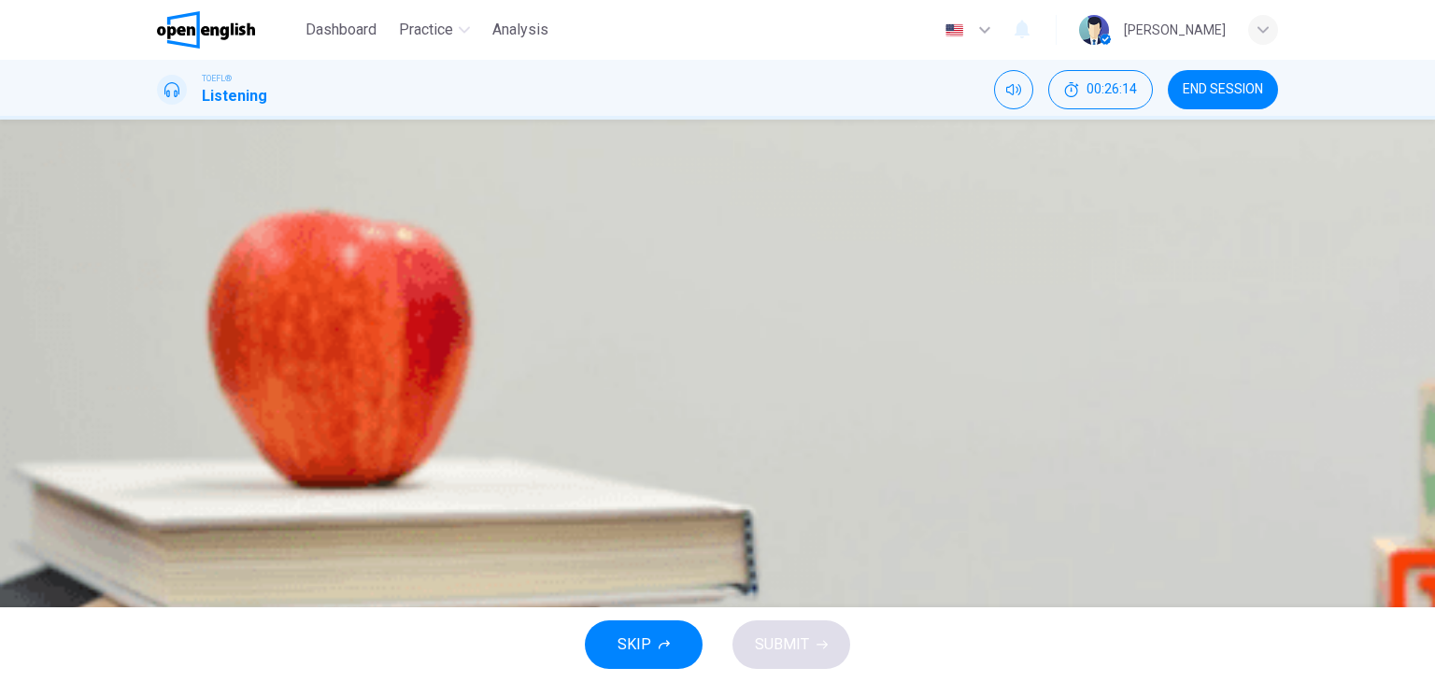
drag, startPoint x: 660, startPoint y: 464, endPoint x: 725, endPoint y: 498, distance: 73.5
click at [195, 386] on div "C" at bounding box center [180, 371] width 30 height 30
click at [822, 637] on button "SUBMIT" at bounding box center [791, 644] width 118 height 49
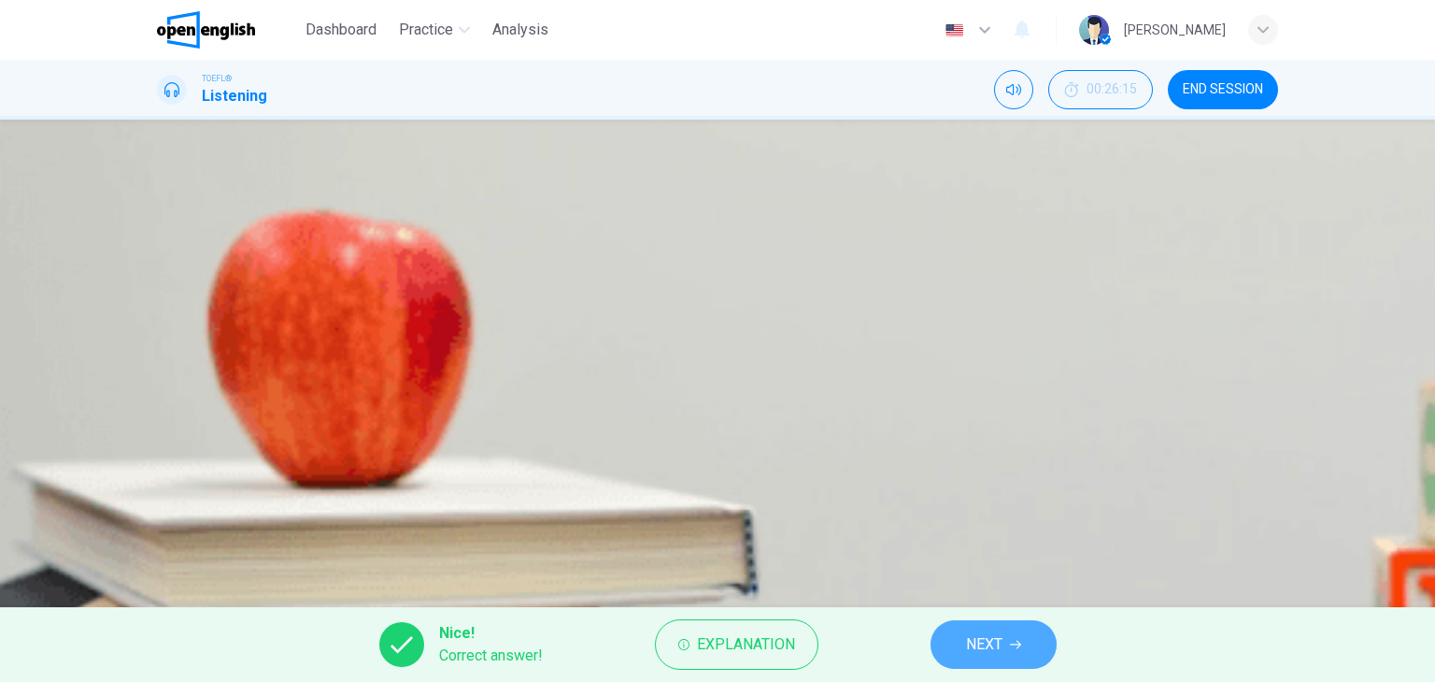
click at [1001, 642] on span "NEXT" at bounding box center [984, 645] width 36 height 26
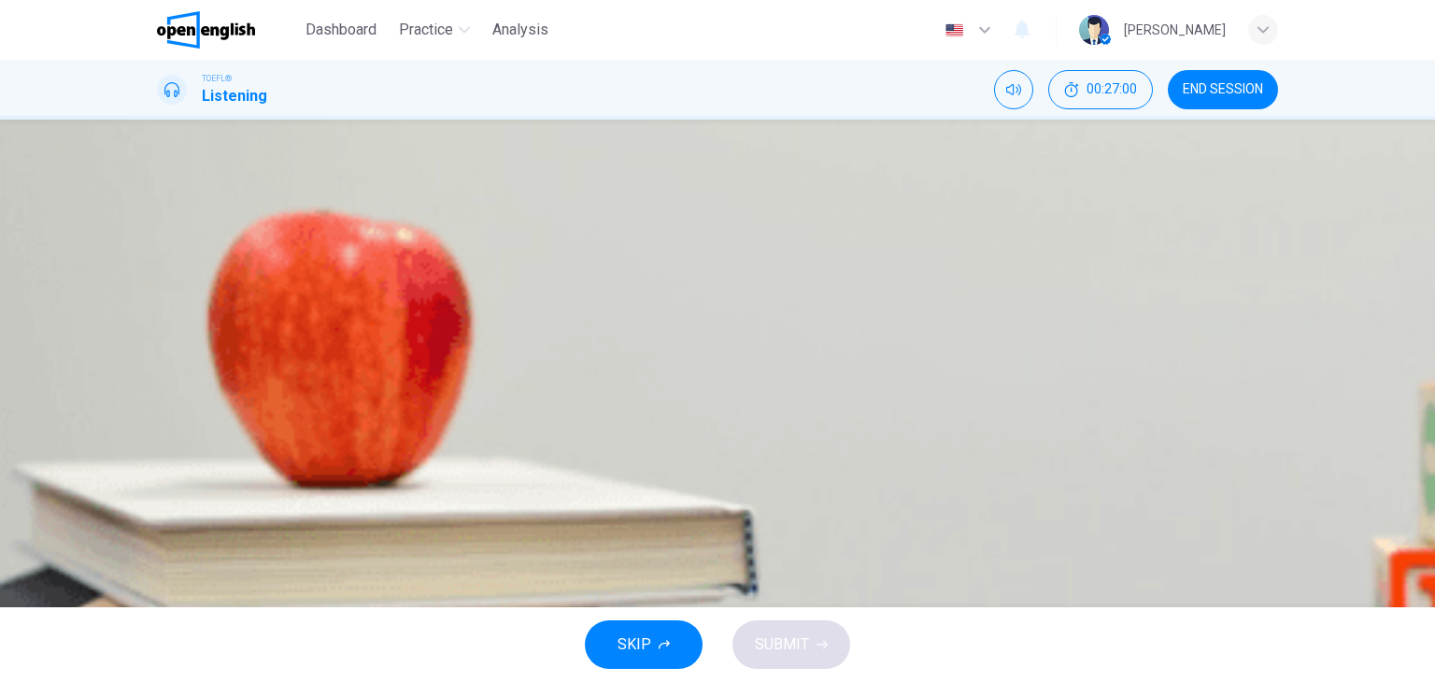
click at [195, 433] on div "D" at bounding box center [180, 418] width 30 height 30
click at [774, 643] on span "SUBMIT" at bounding box center [782, 645] width 54 height 26
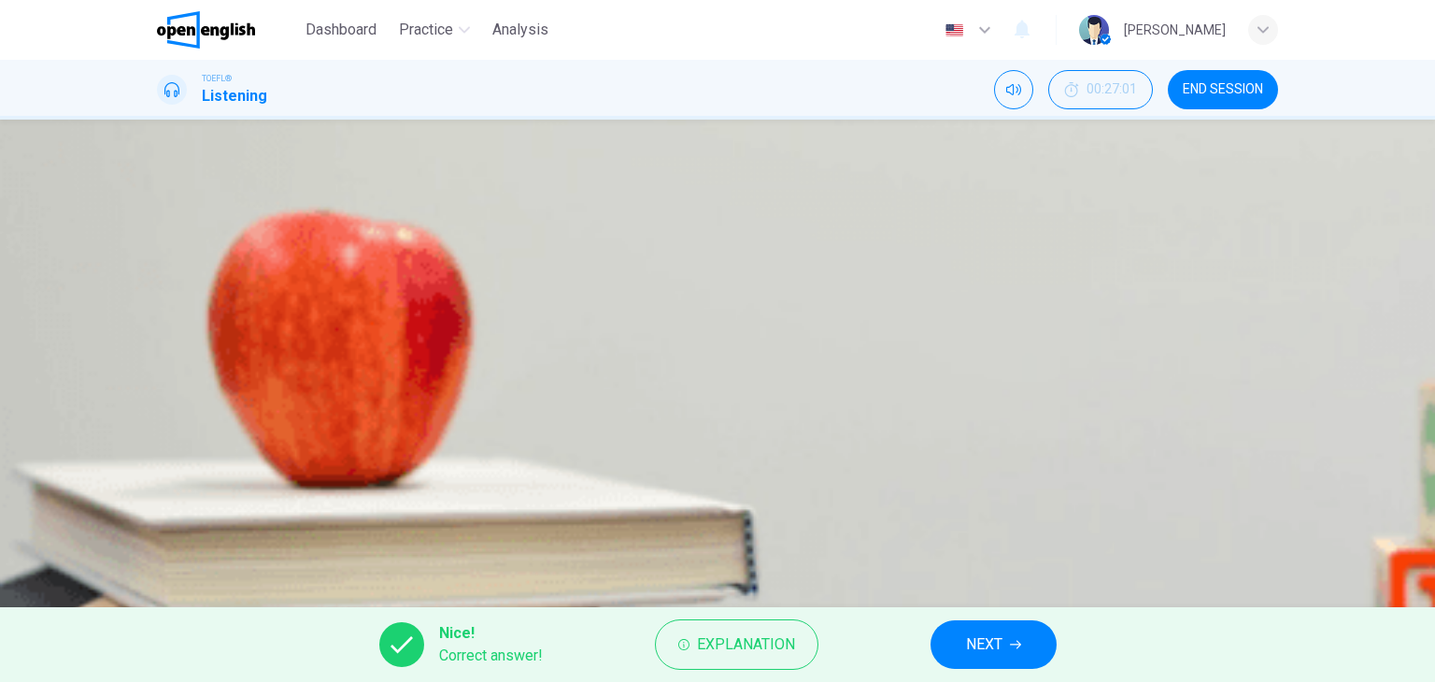
click at [987, 632] on span "NEXT" at bounding box center [984, 645] width 36 height 26
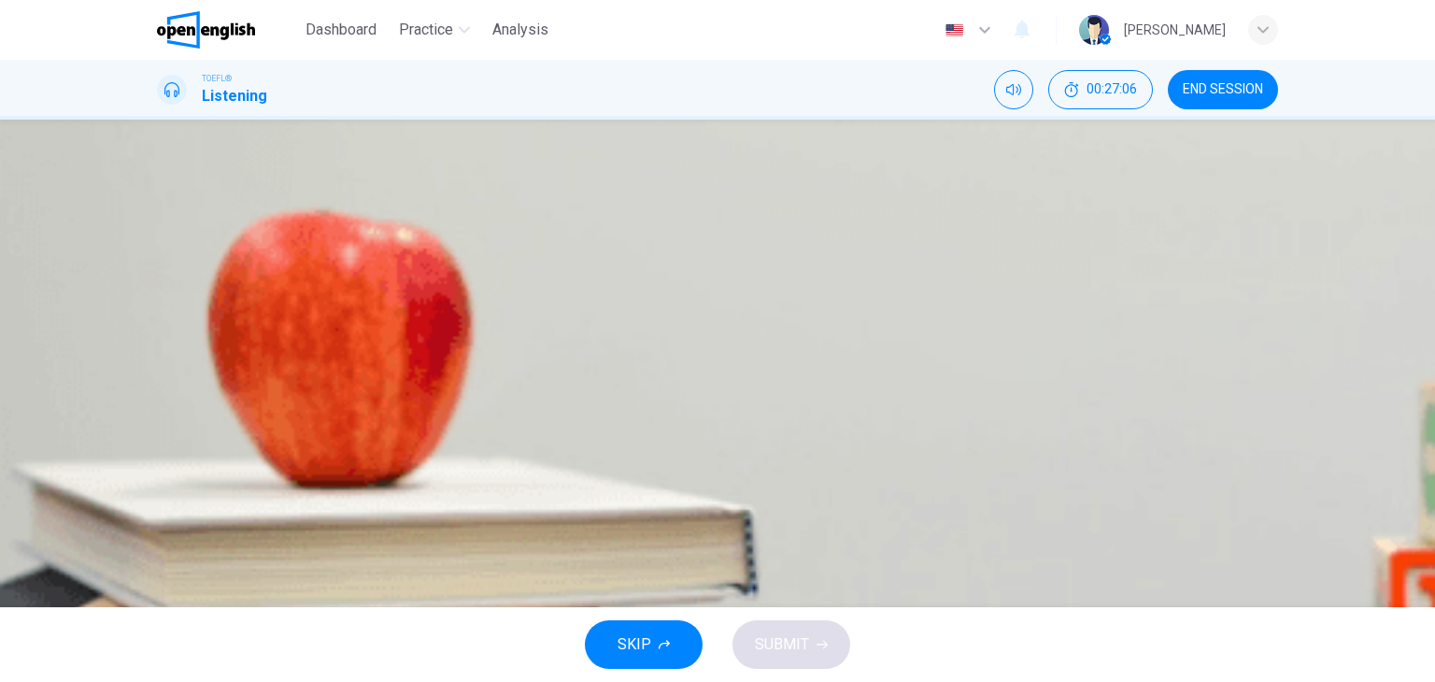
click at [159, 270] on icon "button" at bounding box center [159, 270] width 0 height 0
type input "*"
click at [195, 434] on div "B" at bounding box center [180, 420] width 30 height 30
click at [817, 644] on icon "button" at bounding box center [822, 645] width 11 height 8
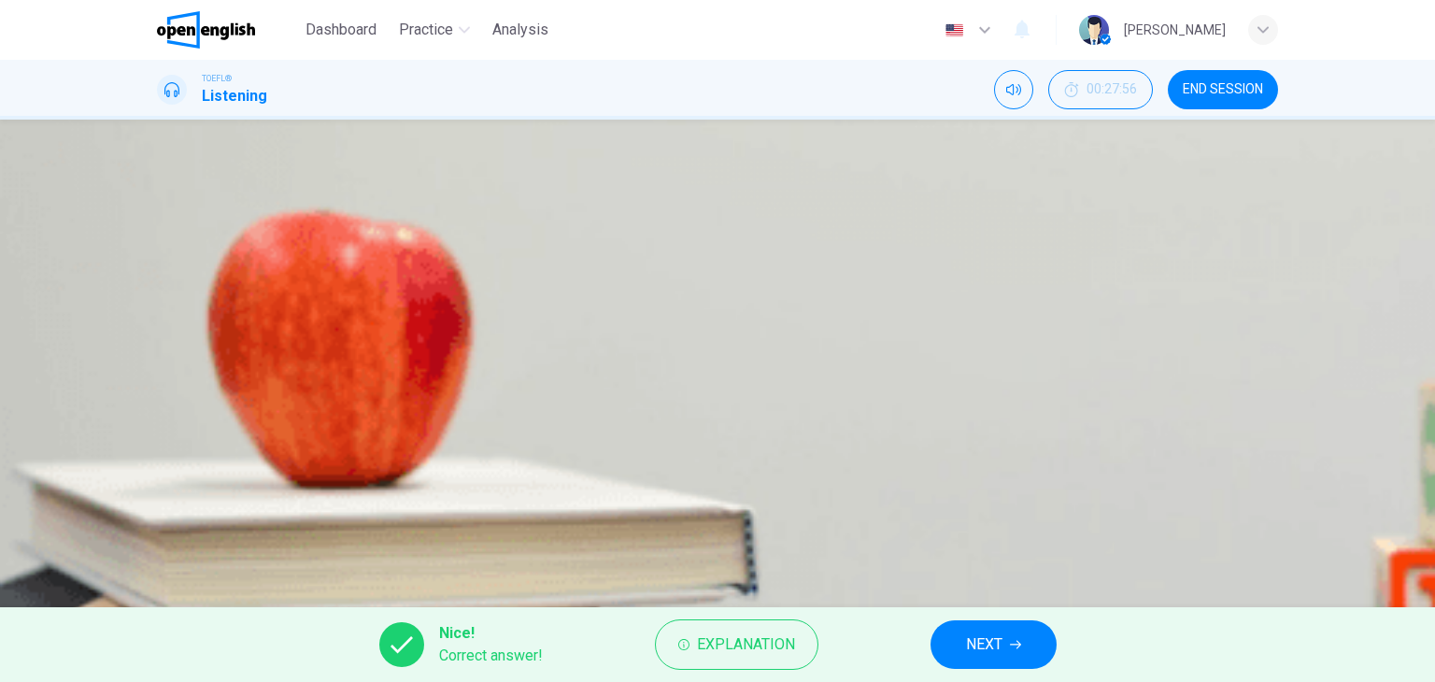
click at [1017, 624] on button "NEXT" at bounding box center [993, 644] width 126 height 49
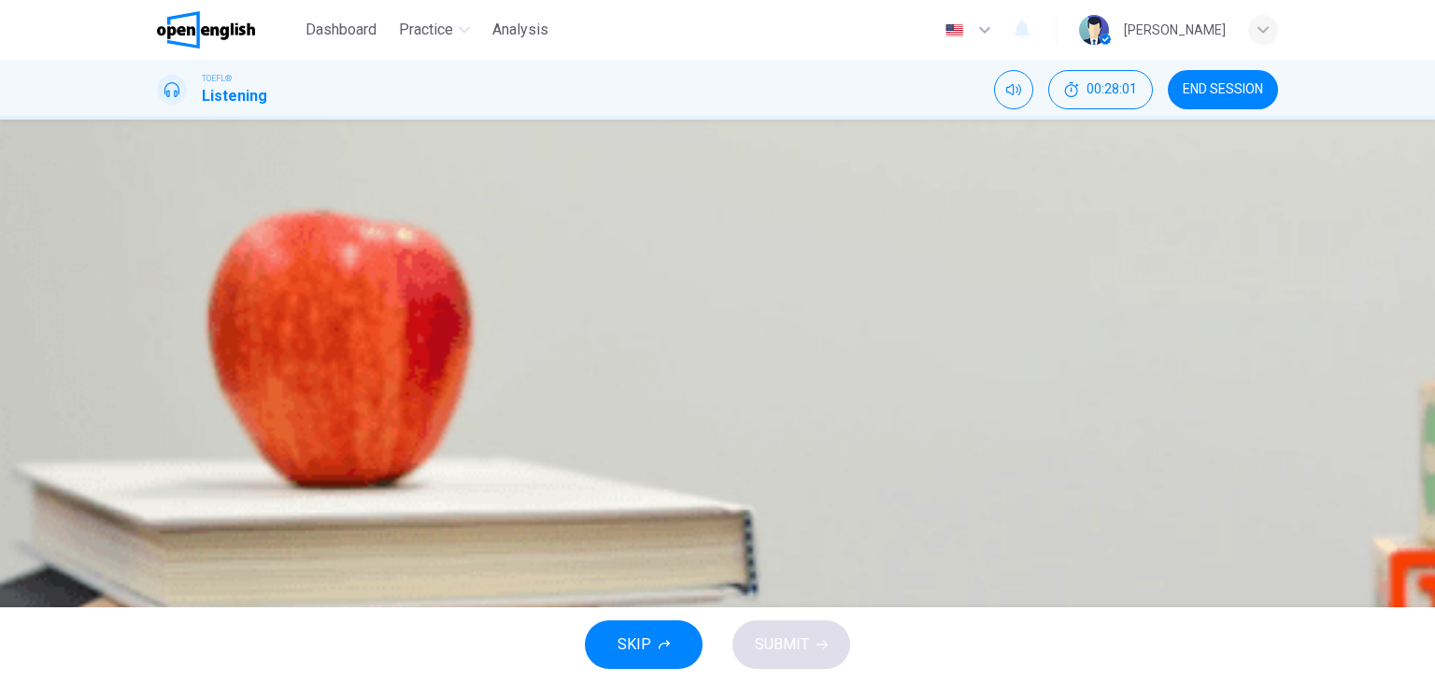
click at [174, 479] on icon "button" at bounding box center [171, 490] width 20 height 22
type input "**"
type input "*"
